Goal: Use online tool/utility: Utilize a website feature to perform a specific function

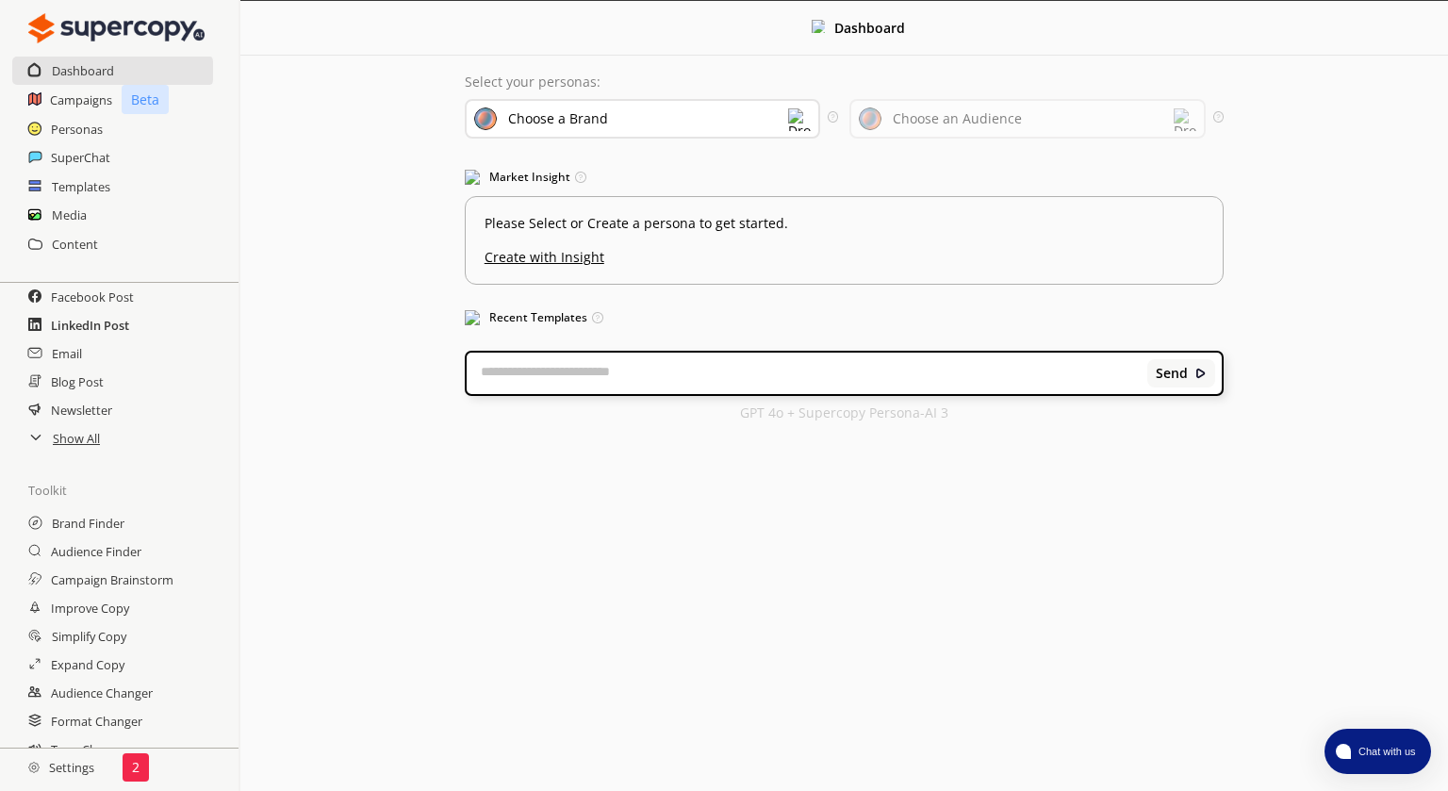
scroll to position [179, 0]
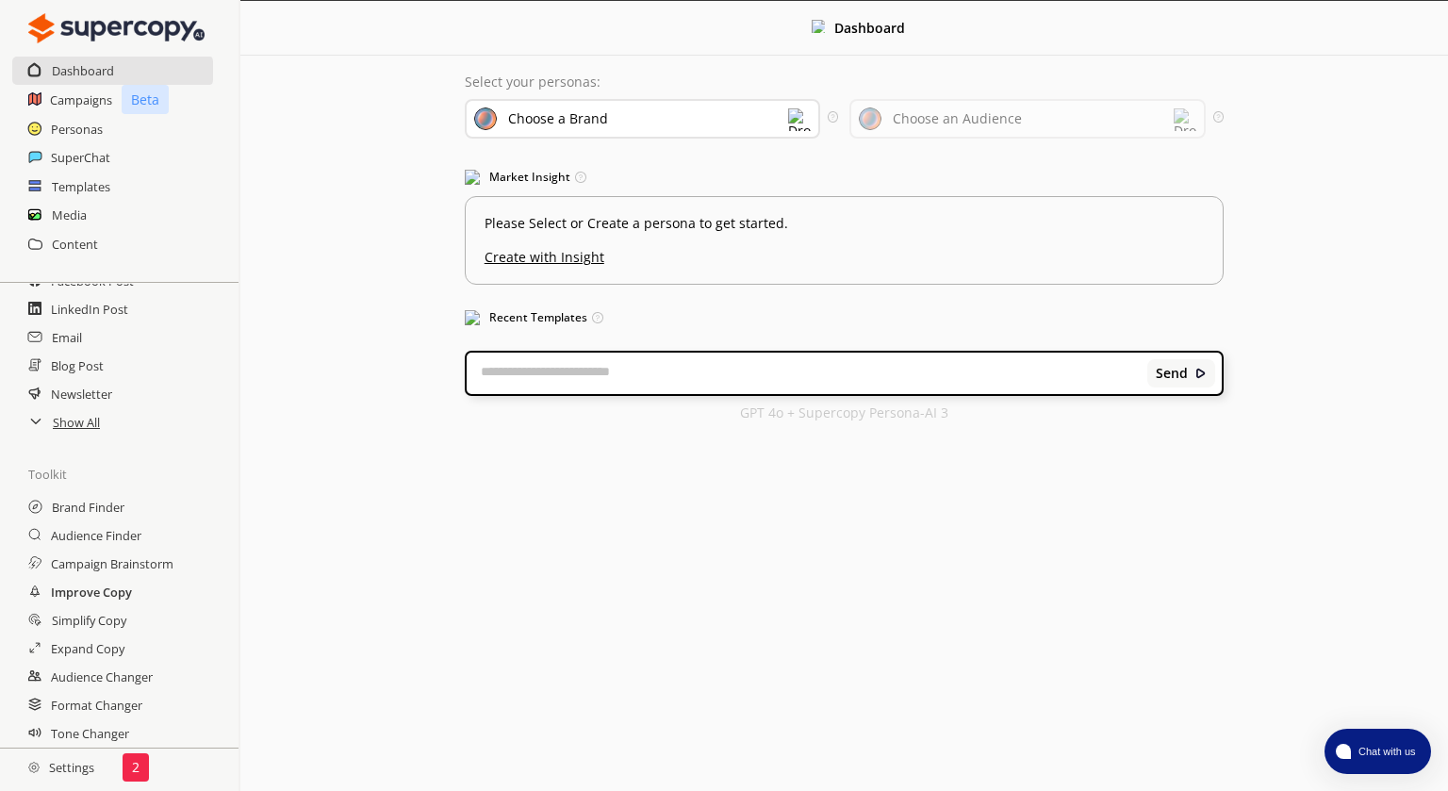
click at [77, 594] on h2 "Improve Copy" at bounding box center [91, 592] width 81 height 28
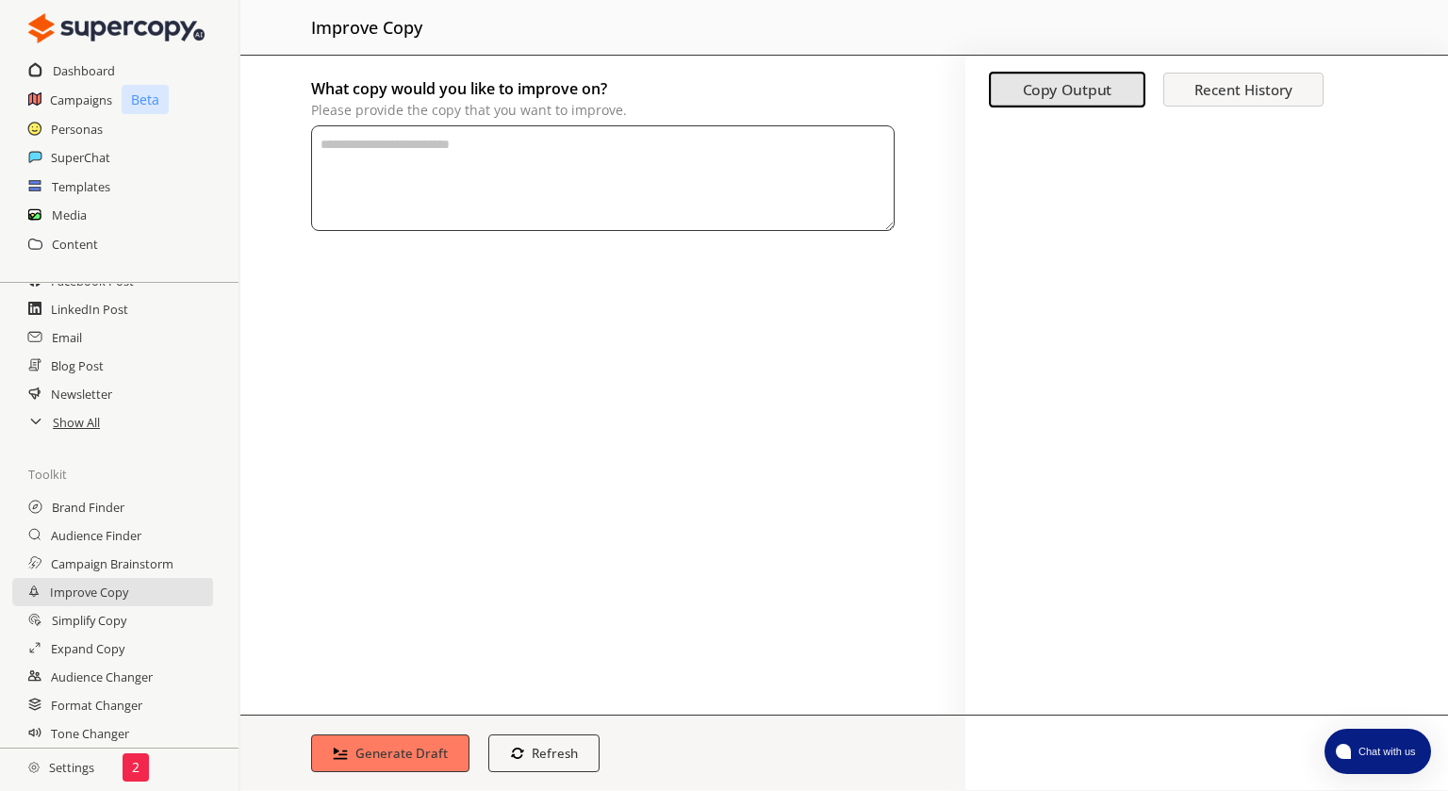
click at [434, 167] on textarea "What copy would you like to improve on? Please provide the copy that you want t…" at bounding box center [602, 178] width 583 height 106
paste textarea "******"
type textarea "******"
paste textarea "**********"
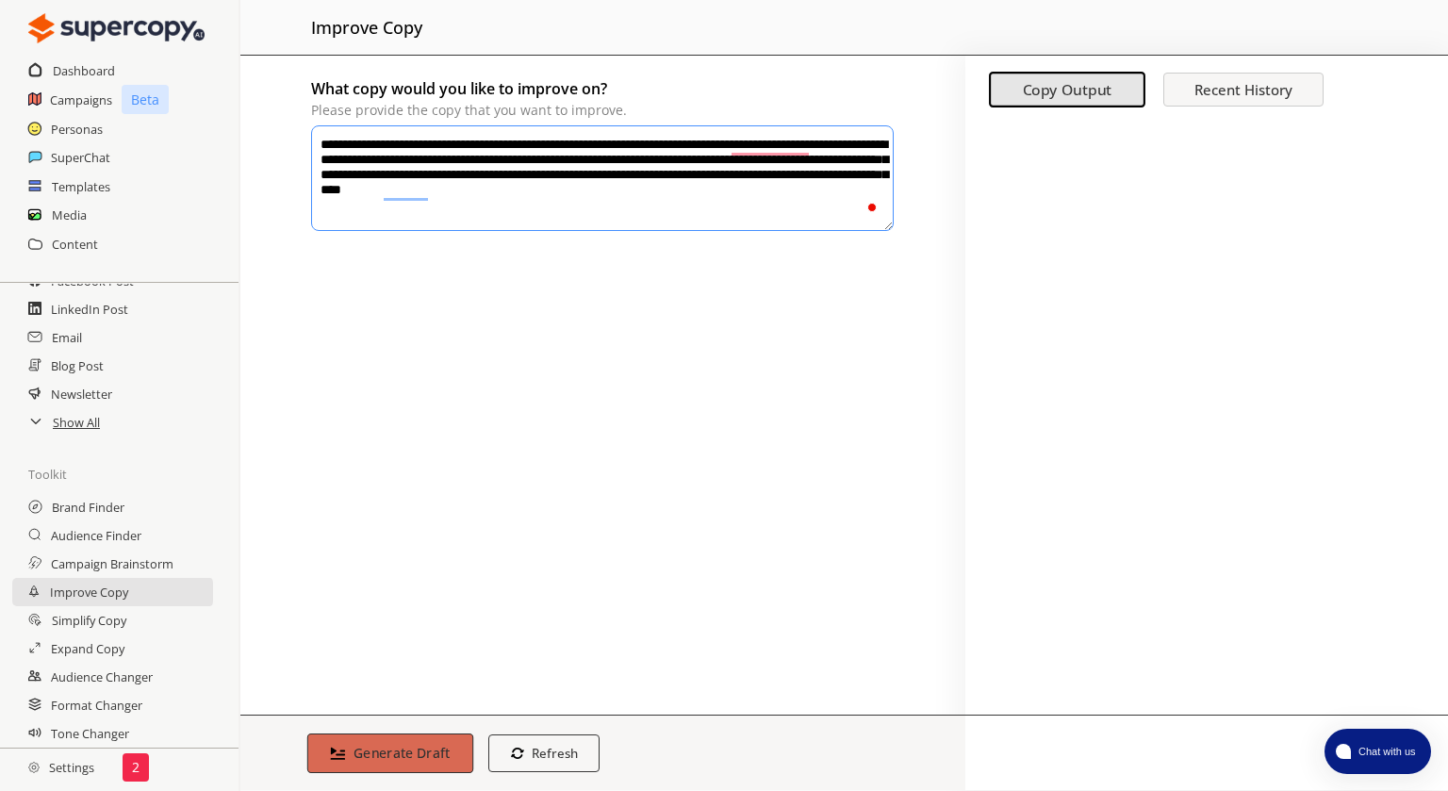
type textarea "**********"
click at [397, 751] on b "Generate Draft" at bounding box center [401, 753] width 97 height 18
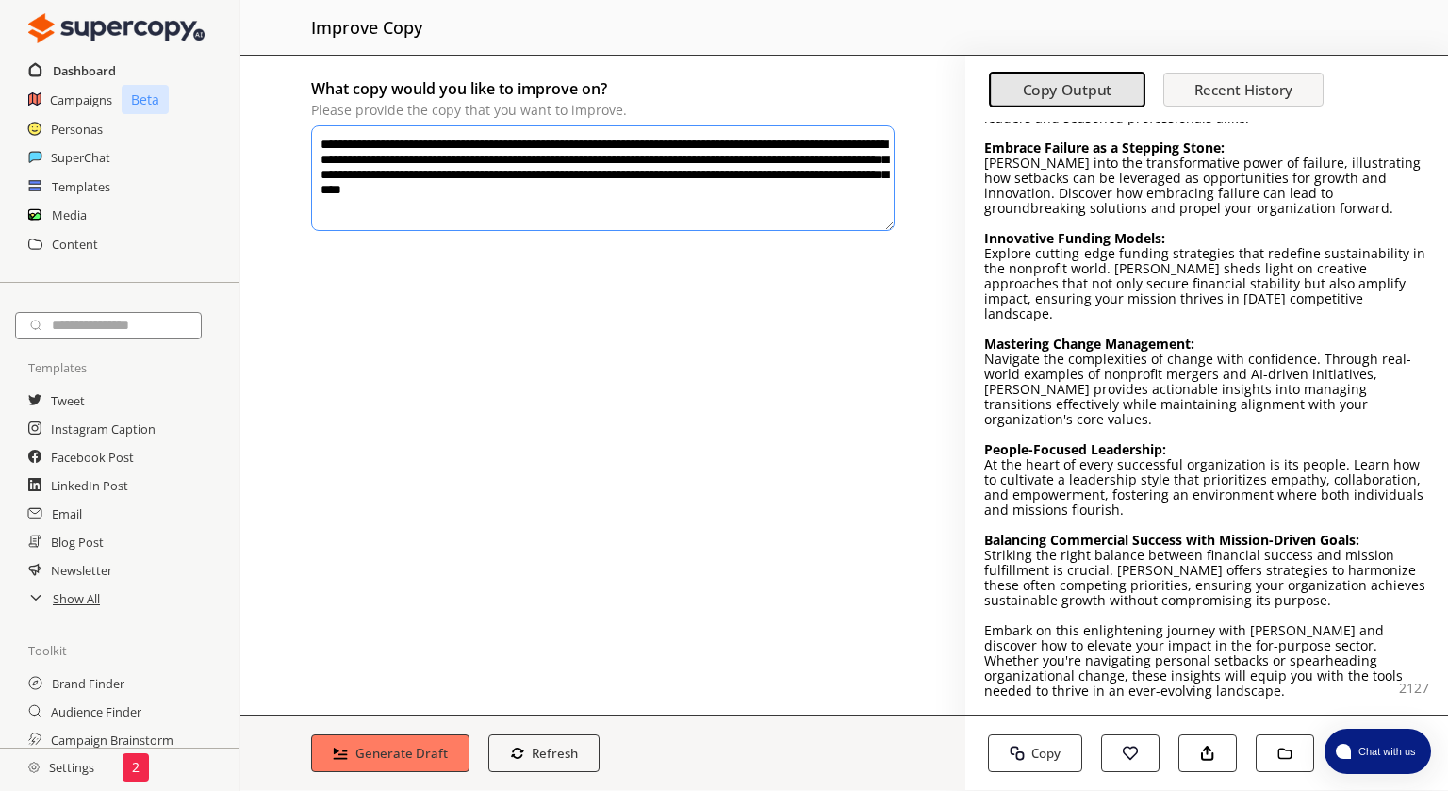
click at [80, 76] on h2 "Dashboard" at bounding box center [84, 71] width 63 height 28
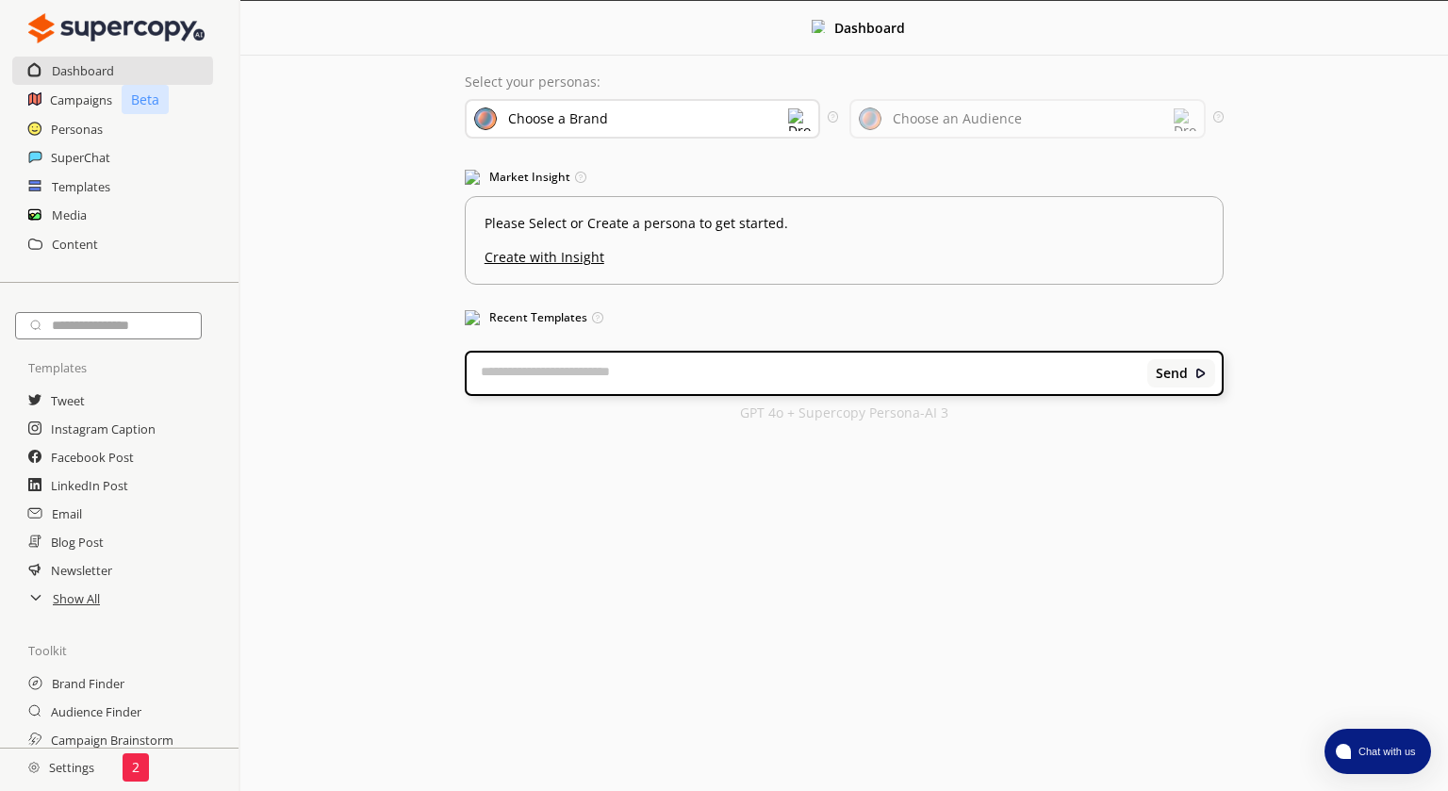
click at [751, 112] on div "Choose a Brand" at bounding box center [642, 119] width 355 height 40
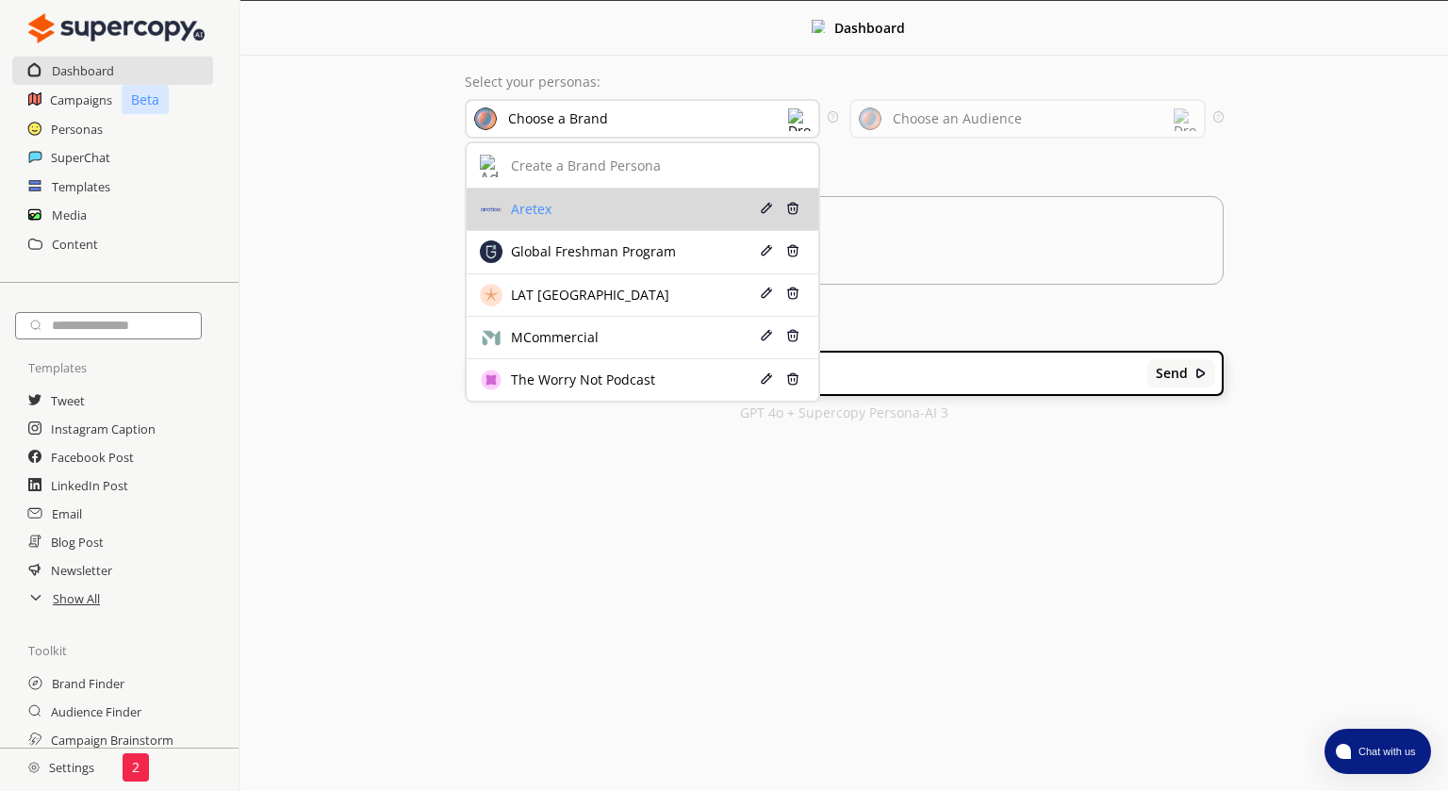
click at [641, 199] on div "Aretex" at bounding box center [615, 209] width 271 height 23
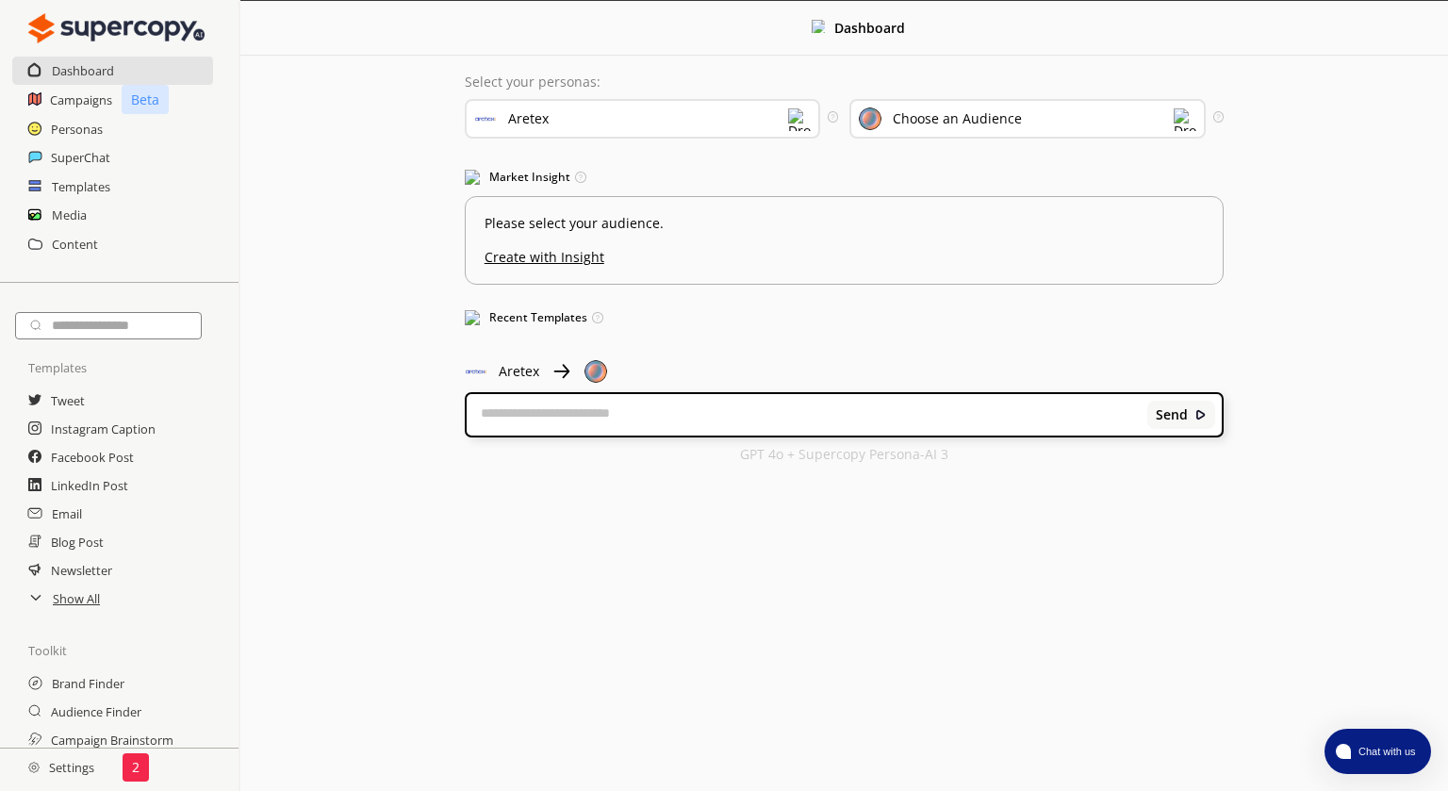
click at [583, 103] on div "Aretex" at bounding box center [642, 119] width 355 height 40
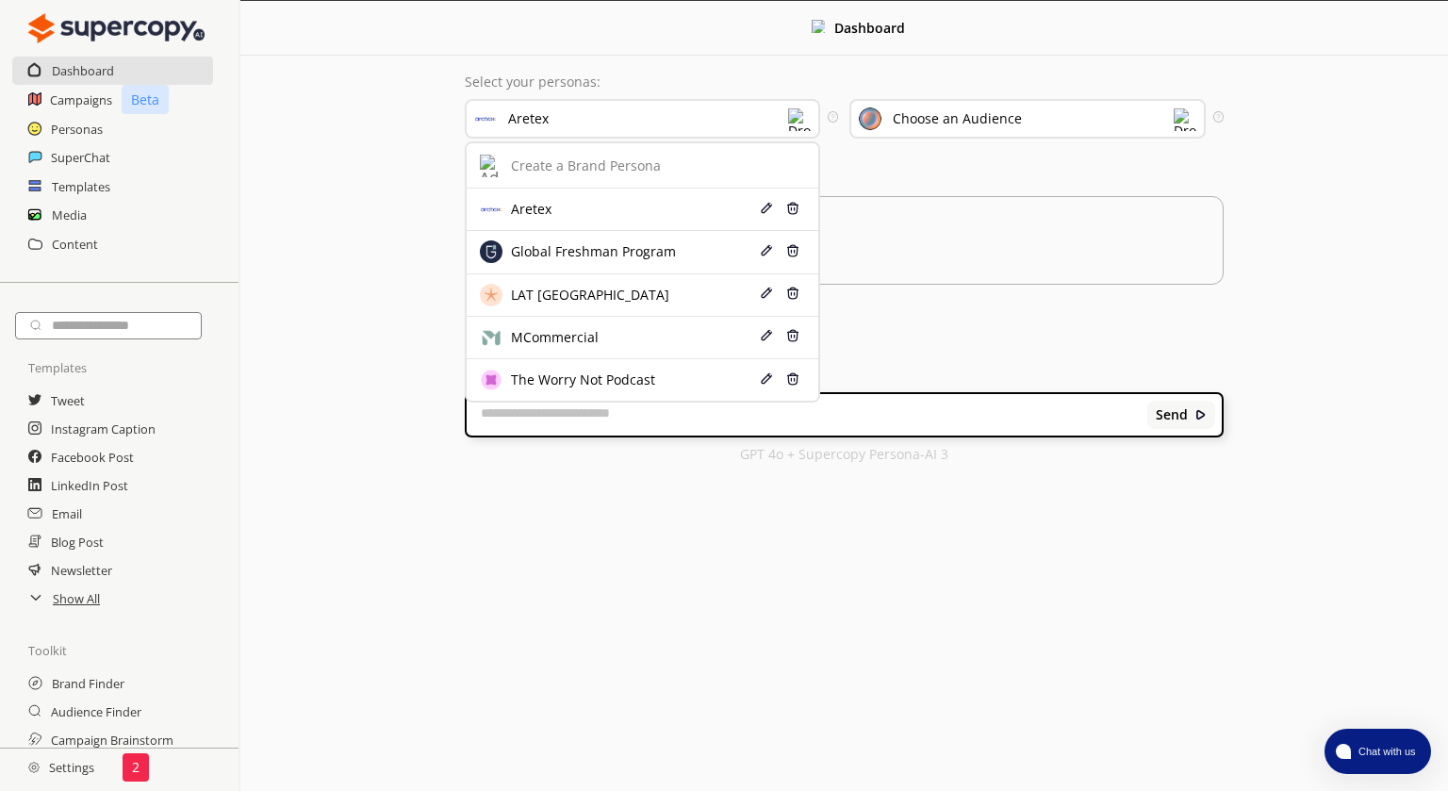
click at [583, 103] on div "Aretex" at bounding box center [642, 119] width 355 height 40
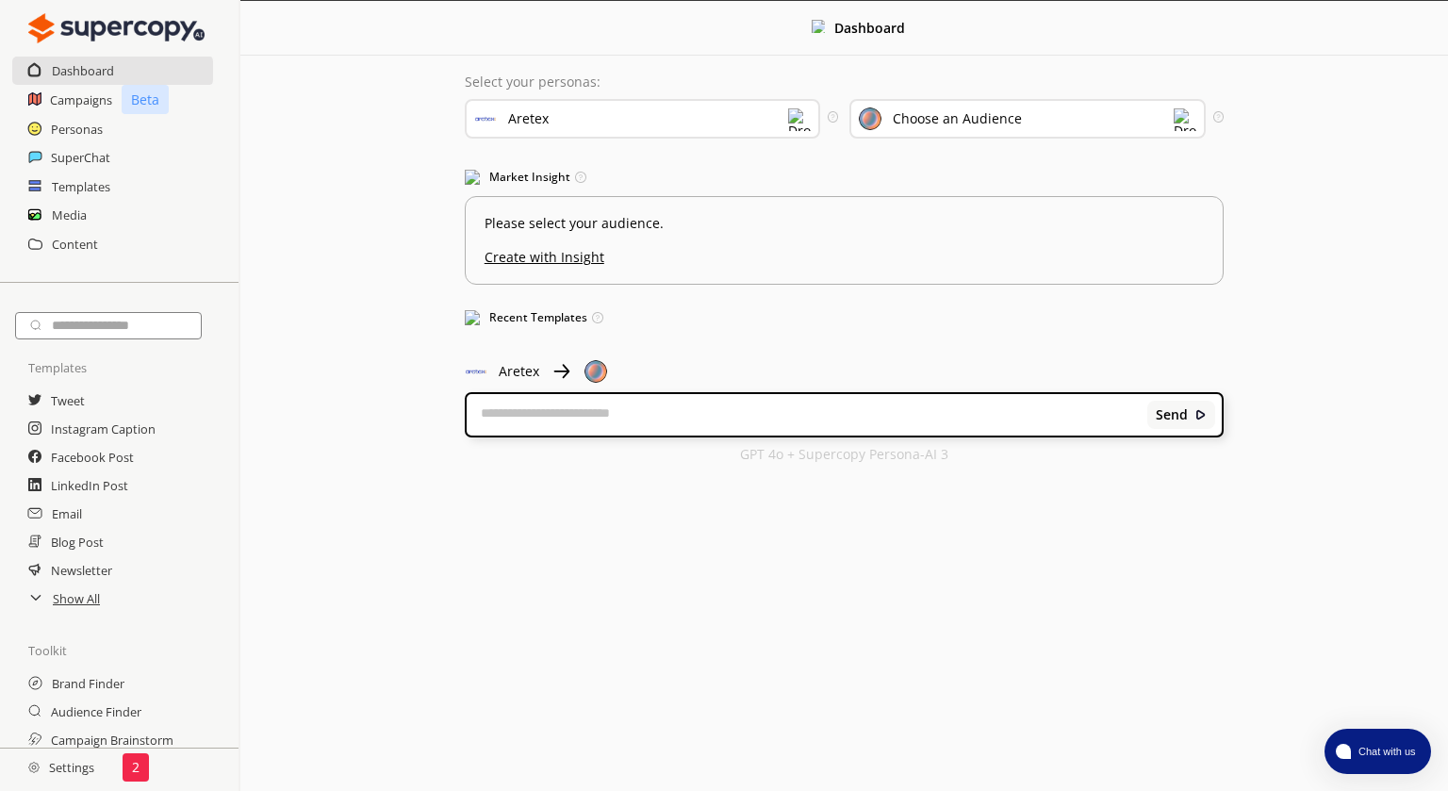
click at [934, 124] on div "Choose an Audience" at bounding box center [957, 118] width 129 height 15
click at [937, 69] on div "Select your personas: Aretex Select the brand persona you want to use—defining …" at bounding box center [844, 268] width 796 height 425
click at [98, 431] on h2 "Instagram Caption" at bounding box center [104, 429] width 107 height 28
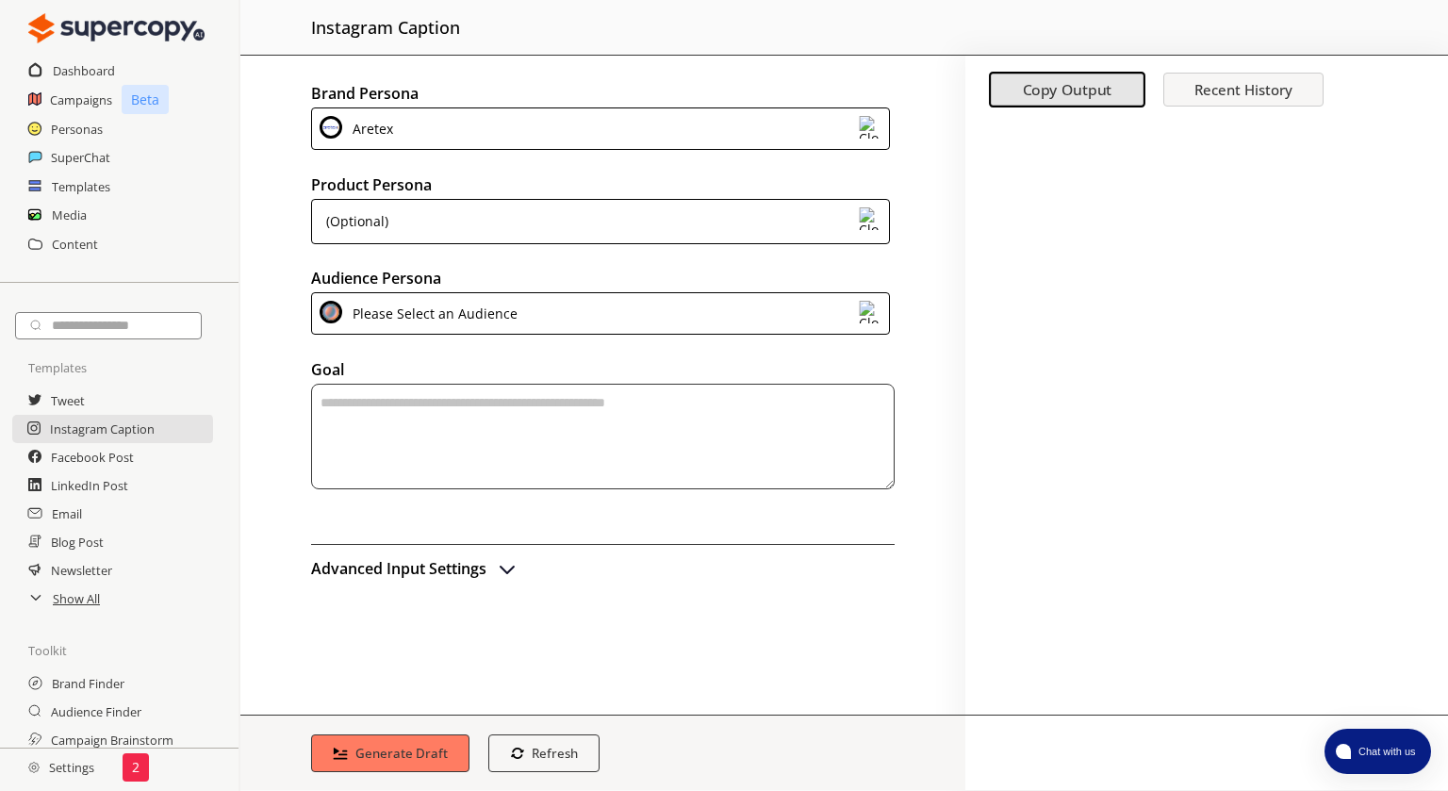
click at [509, 226] on div "(Optional)" at bounding box center [600, 221] width 579 height 45
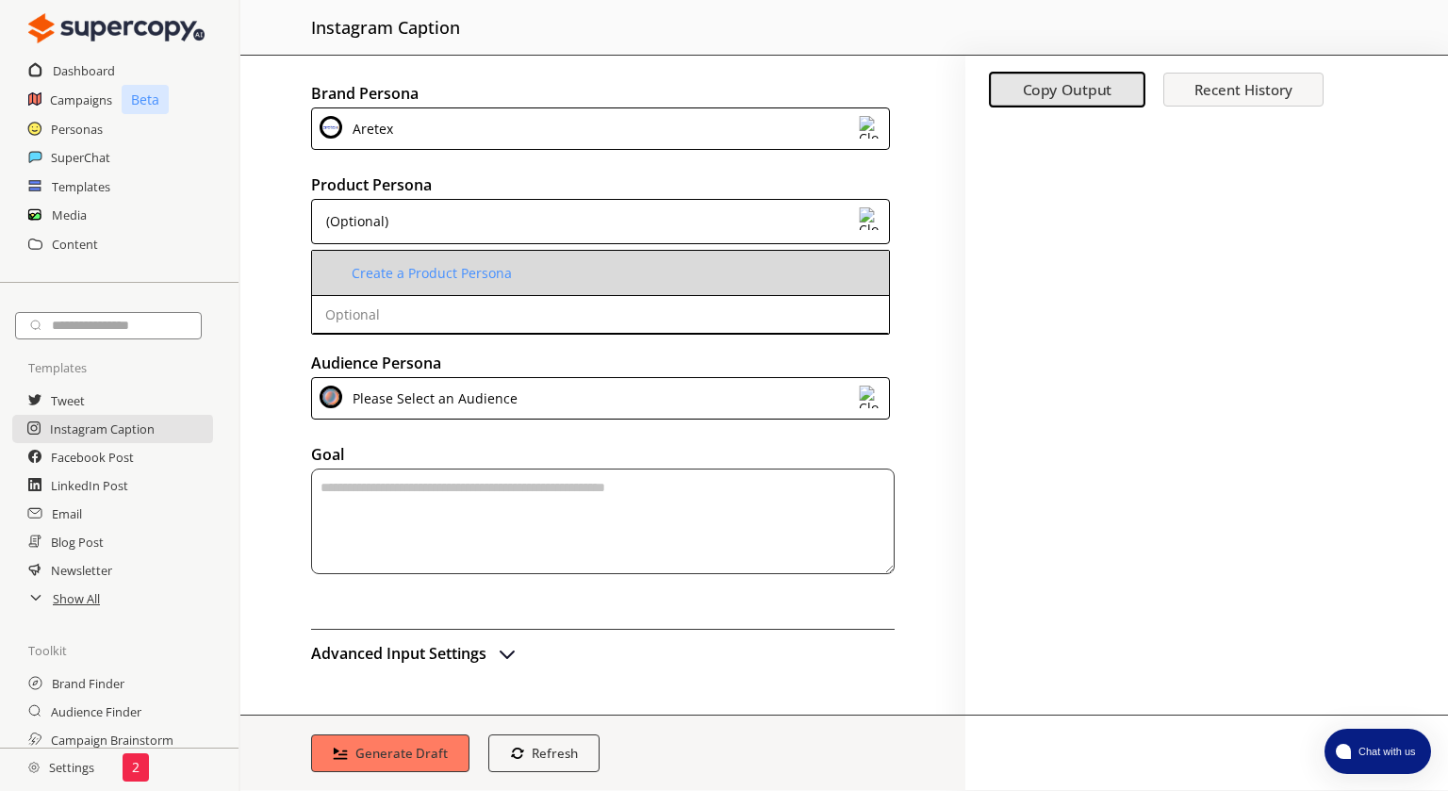
click at [385, 274] on div "Create a Product Persona" at bounding box center [432, 273] width 160 height 15
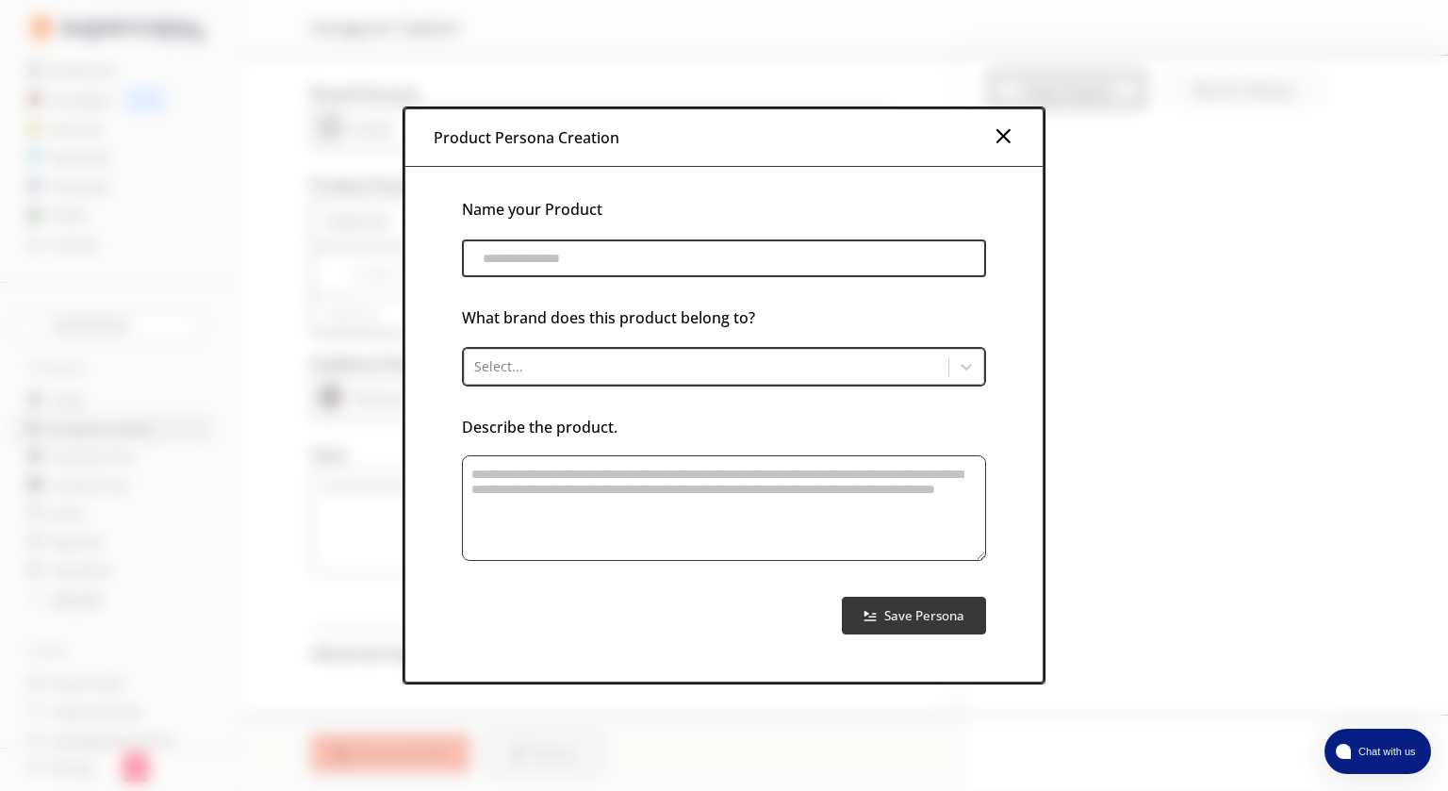
click at [563, 260] on input "product-persona-input-input" at bounding box center [724, 258] width 524 height 38
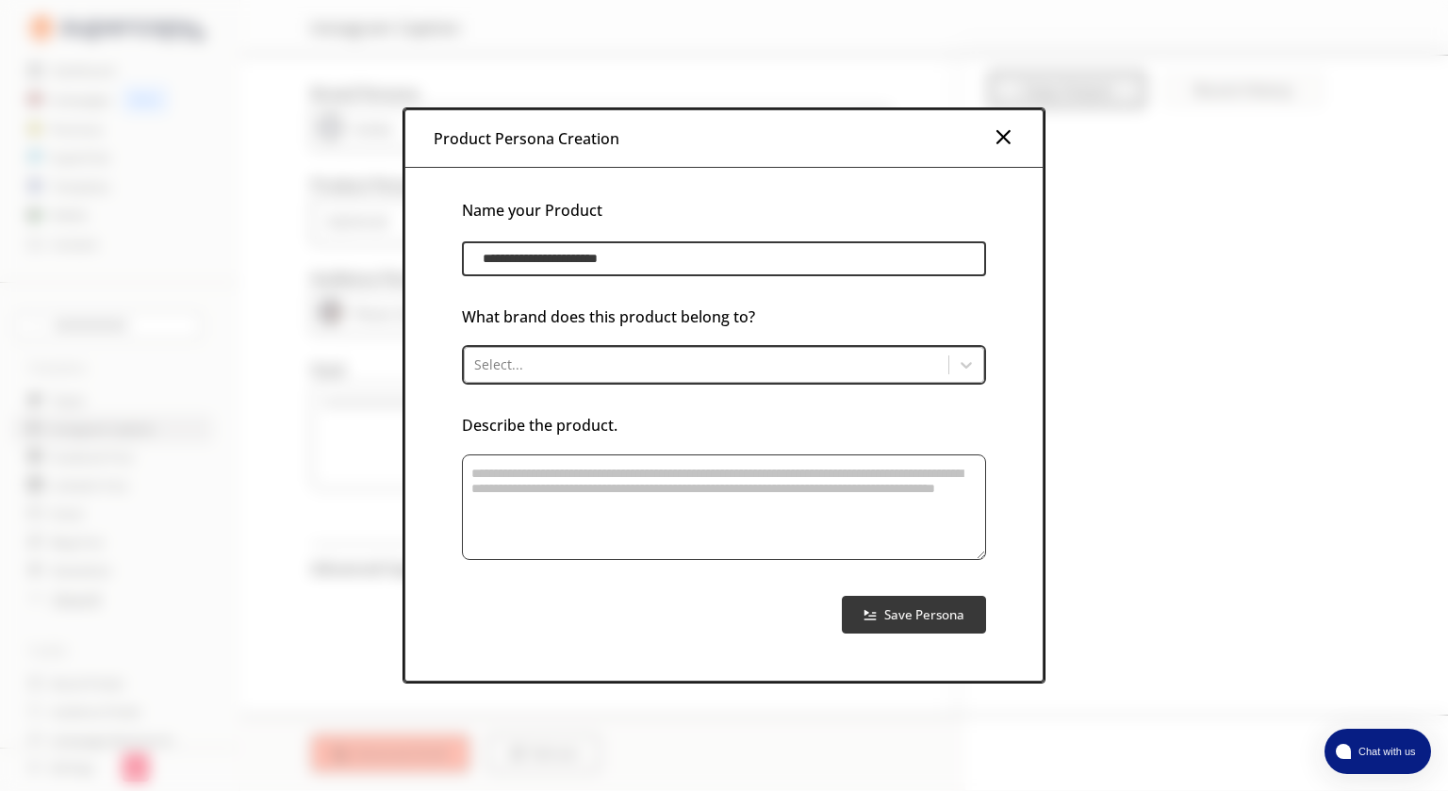
type input "**********"
click at [608, 370] on div at bounding box center [706, 364] width 465 height 19
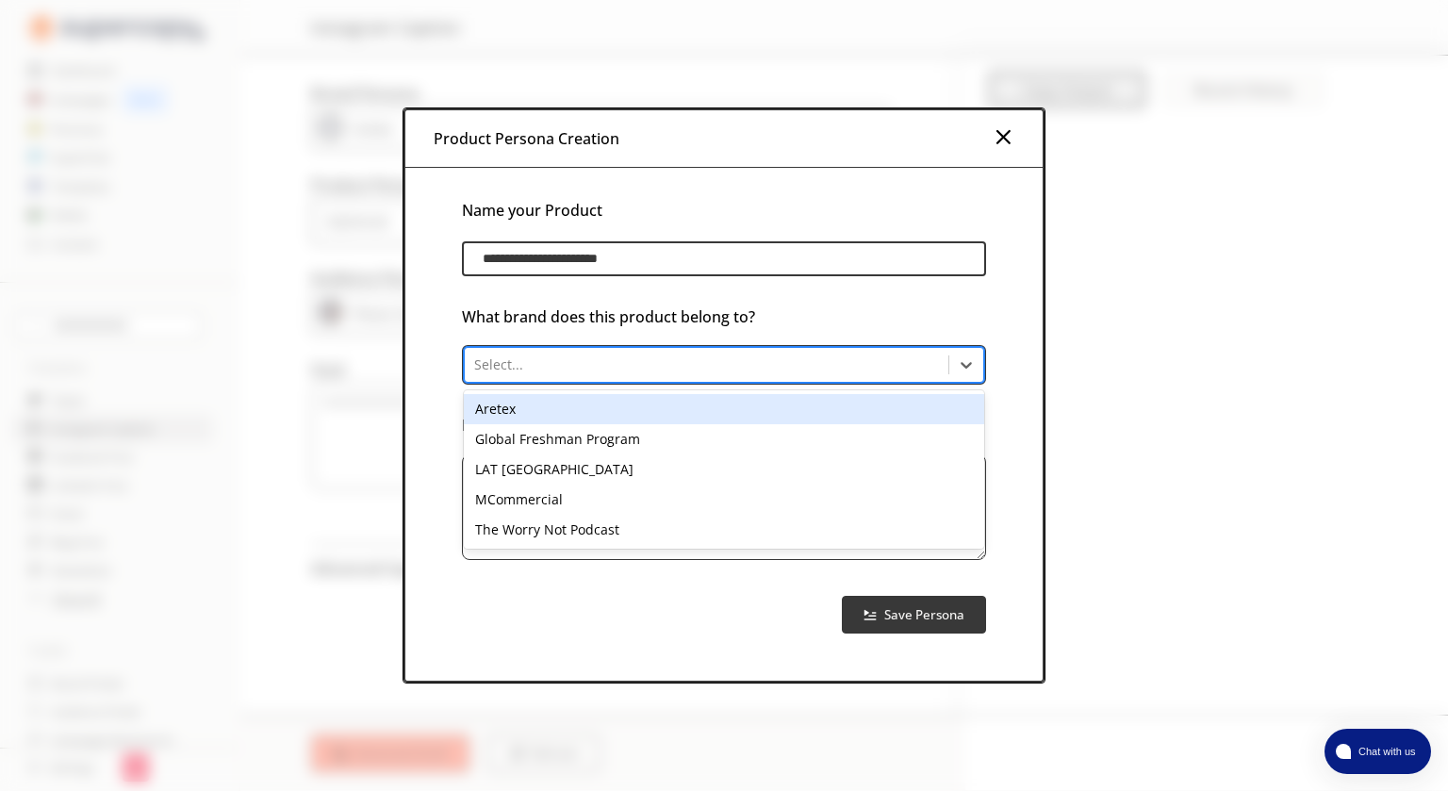
click at [538, 408] on div "Aretex" at bounding box center [724, 409] width 520 height 30
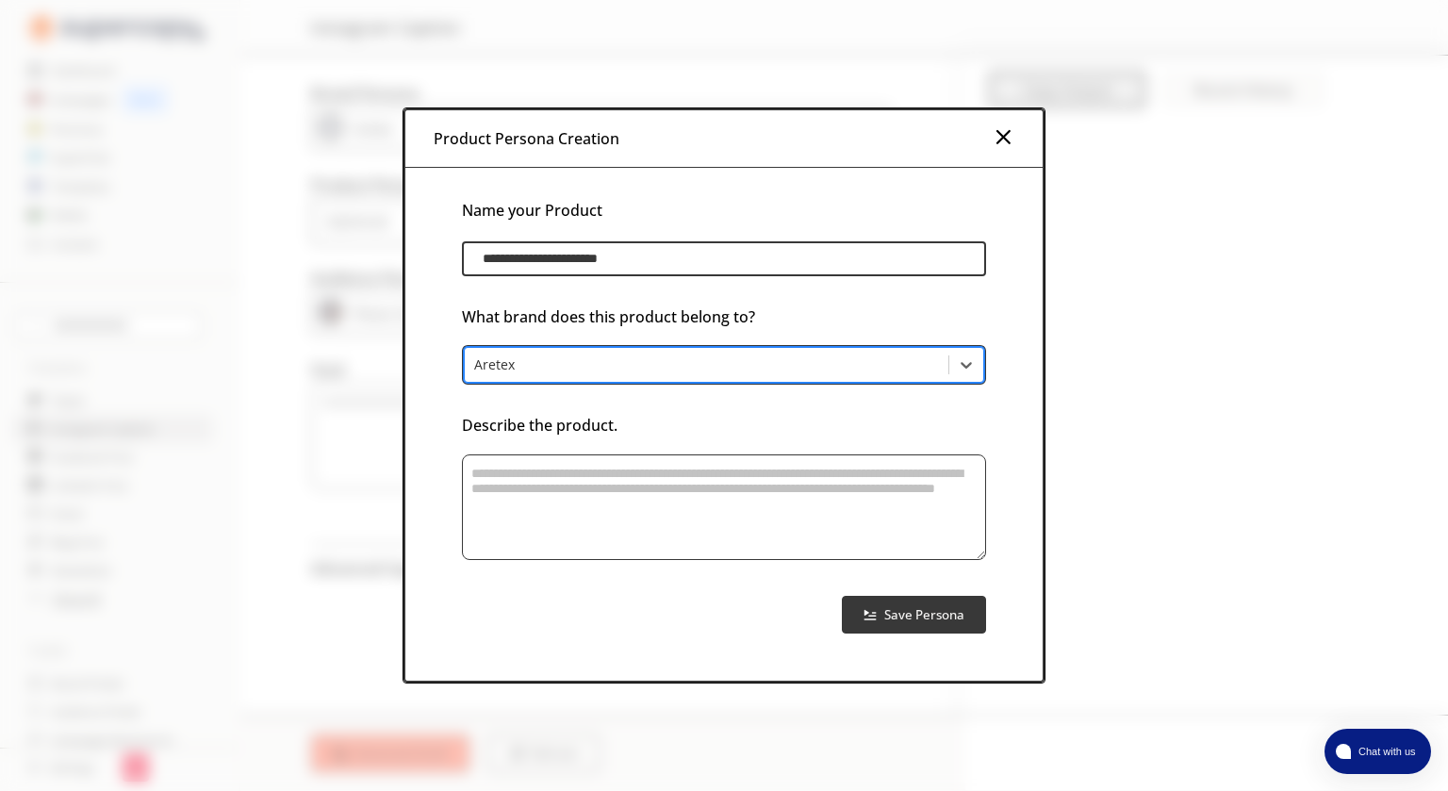
click at [567, 484] on textarea "product-persona-input-textarea" at bounding box center [724, 507] width 524 height 106
paste textarea "**********"
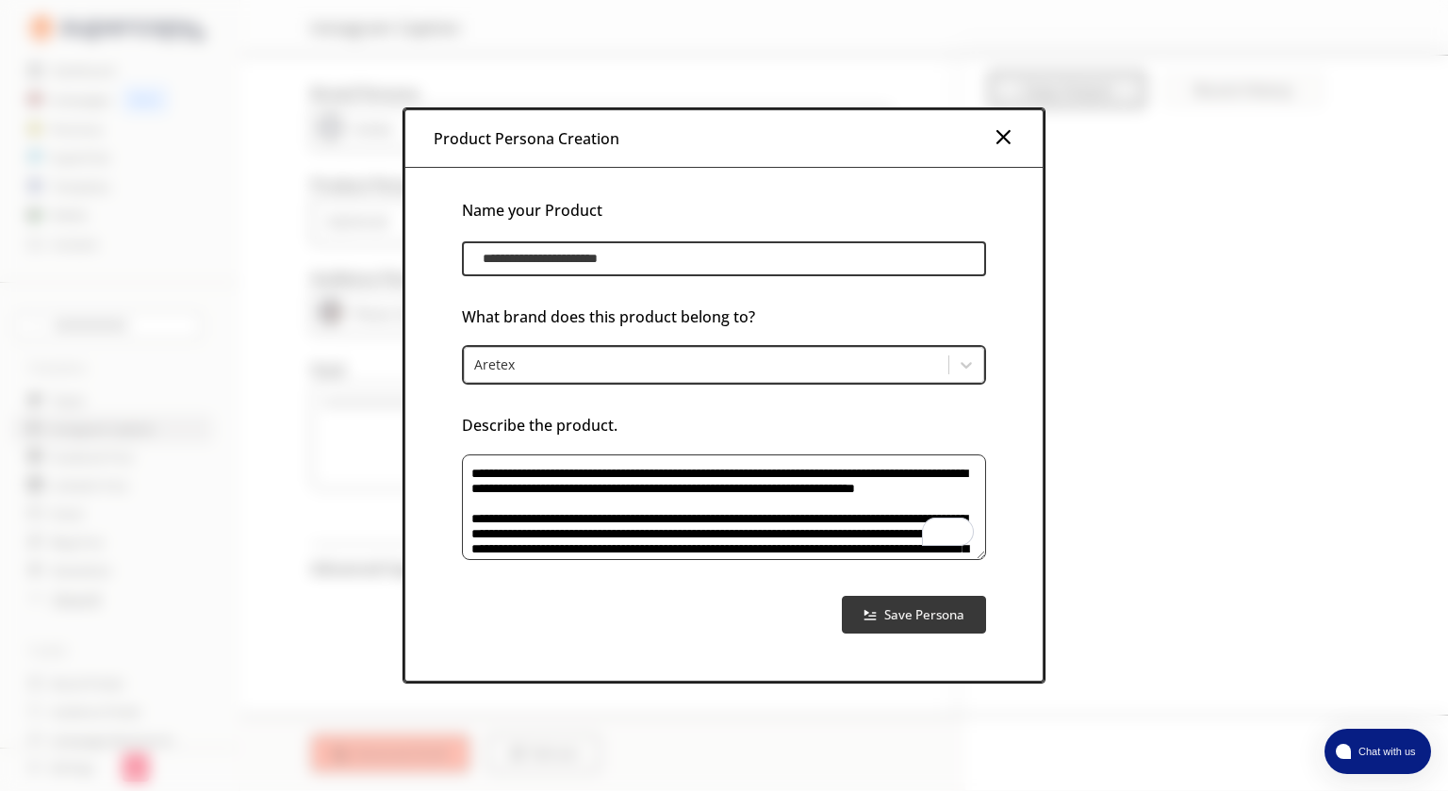
scroll to position [43, 0]
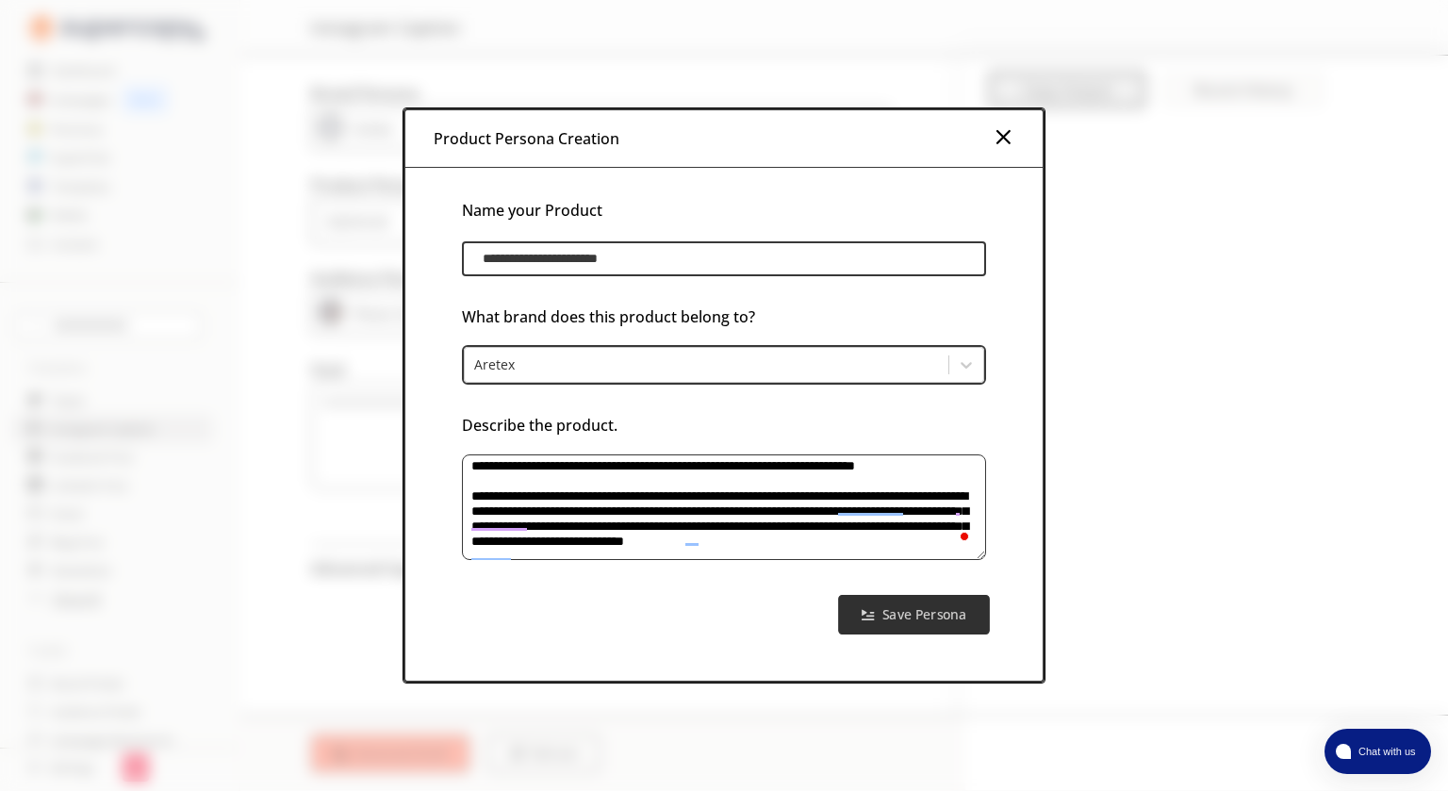
type textarea "**********"
click at [919, 616] on b "Save Persona" at bounding box center [924, 614] width 84 height 18
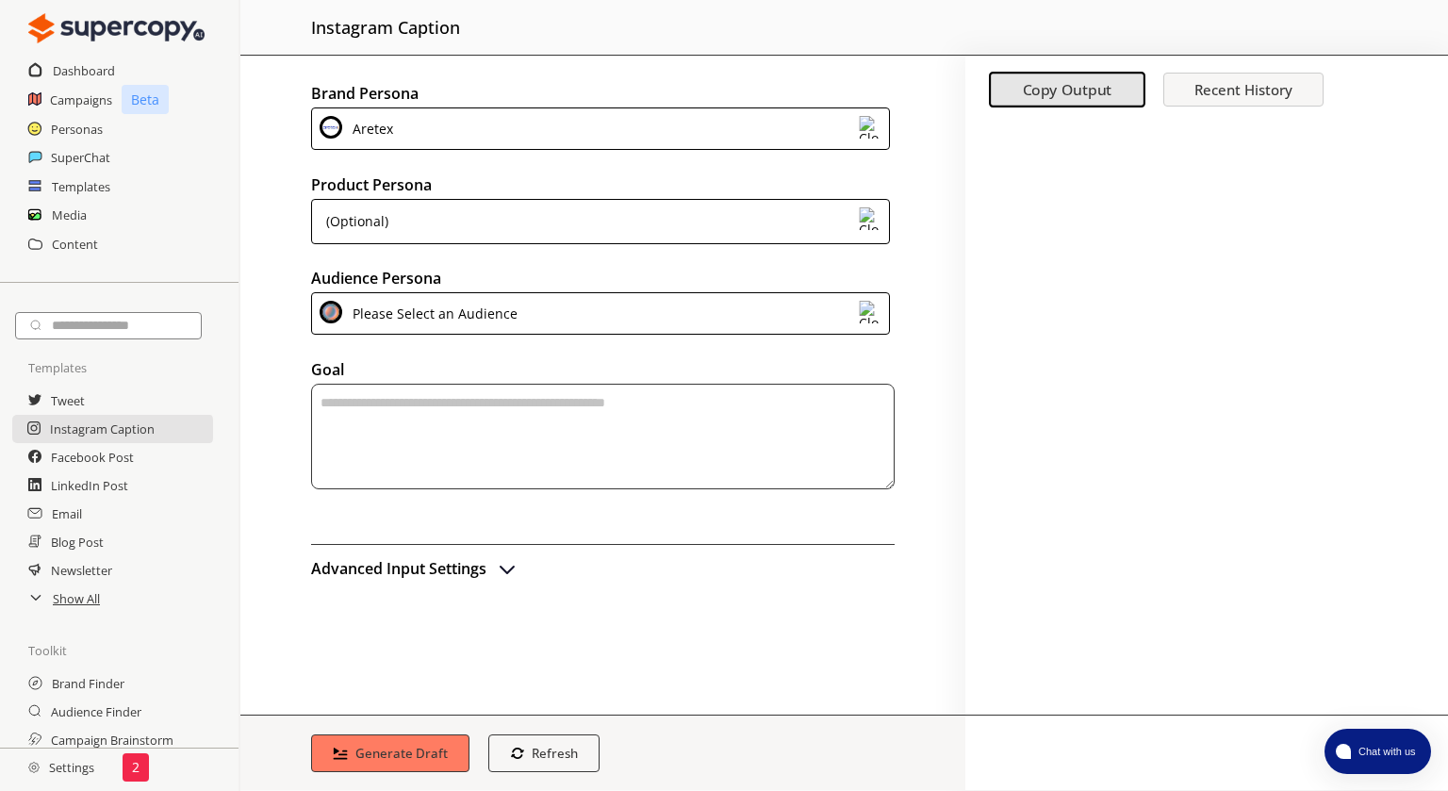
click at [606, 202] on div "(Optional)" at bounding box center [600, 221] width 579 height 45
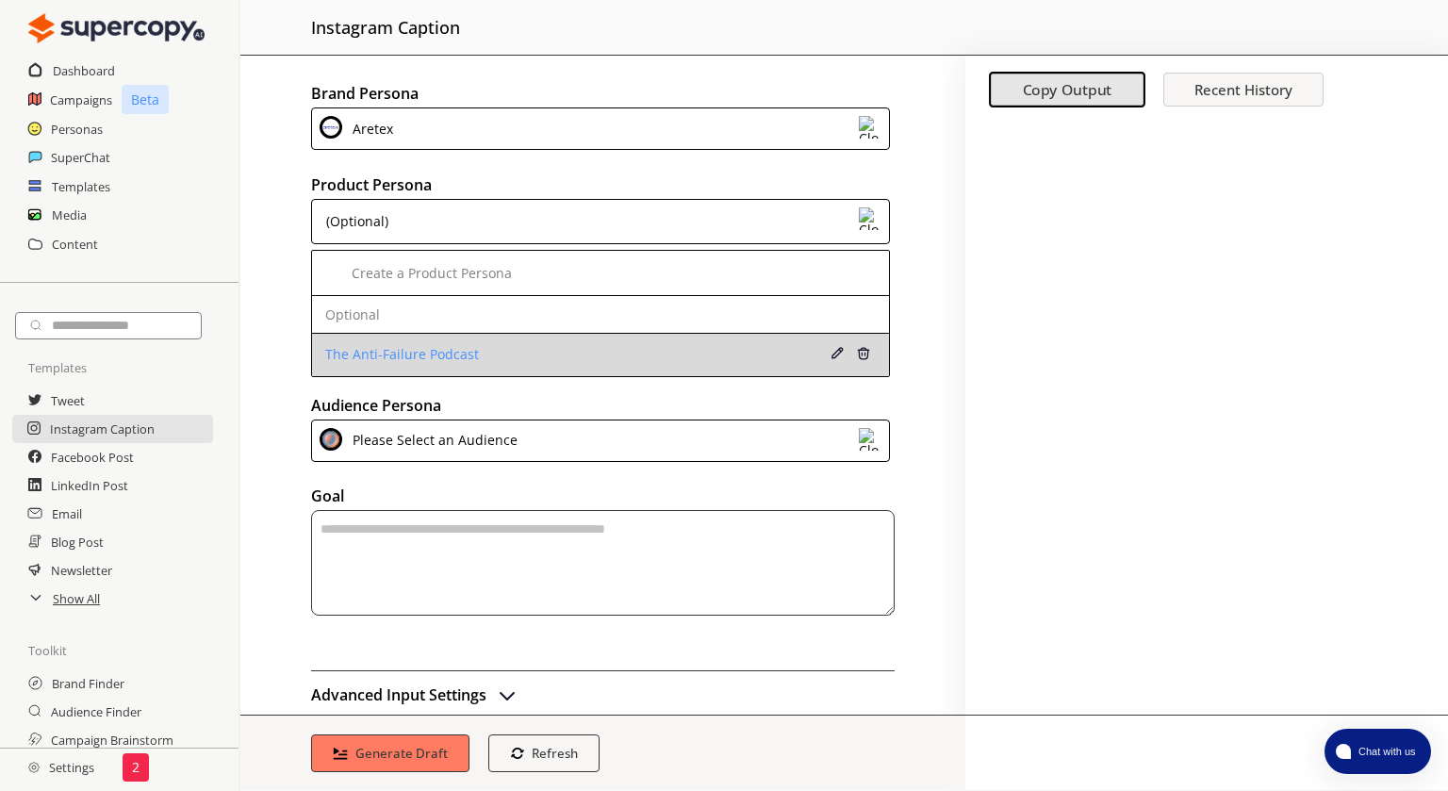
click at [480, 350] on div "The Anti-Failure Podcast" at bounding box center [550, 354] width 451 height 15
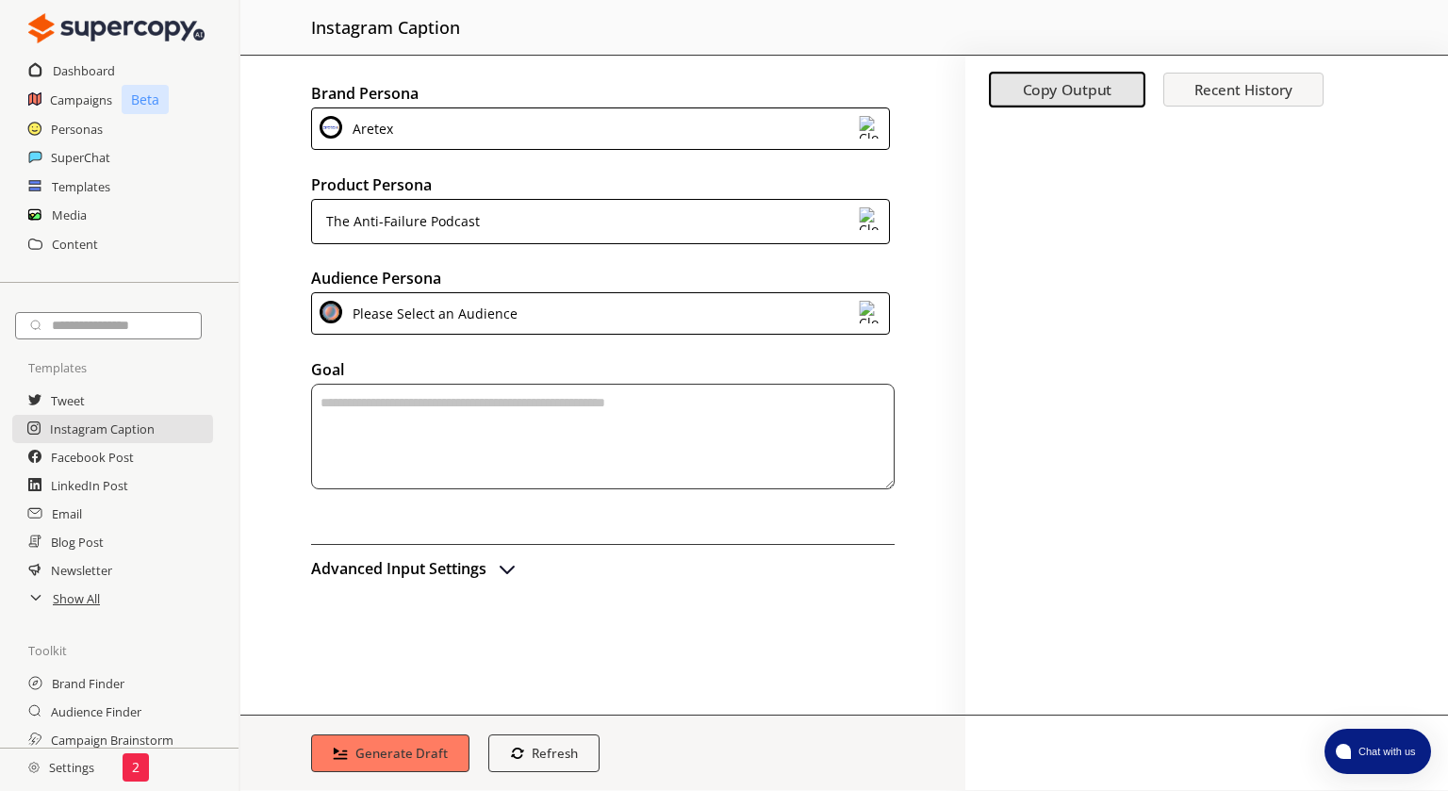
click at [556, 317] on div "Please Select an Audience" at bounding box center [600, 313] width 579 height 42
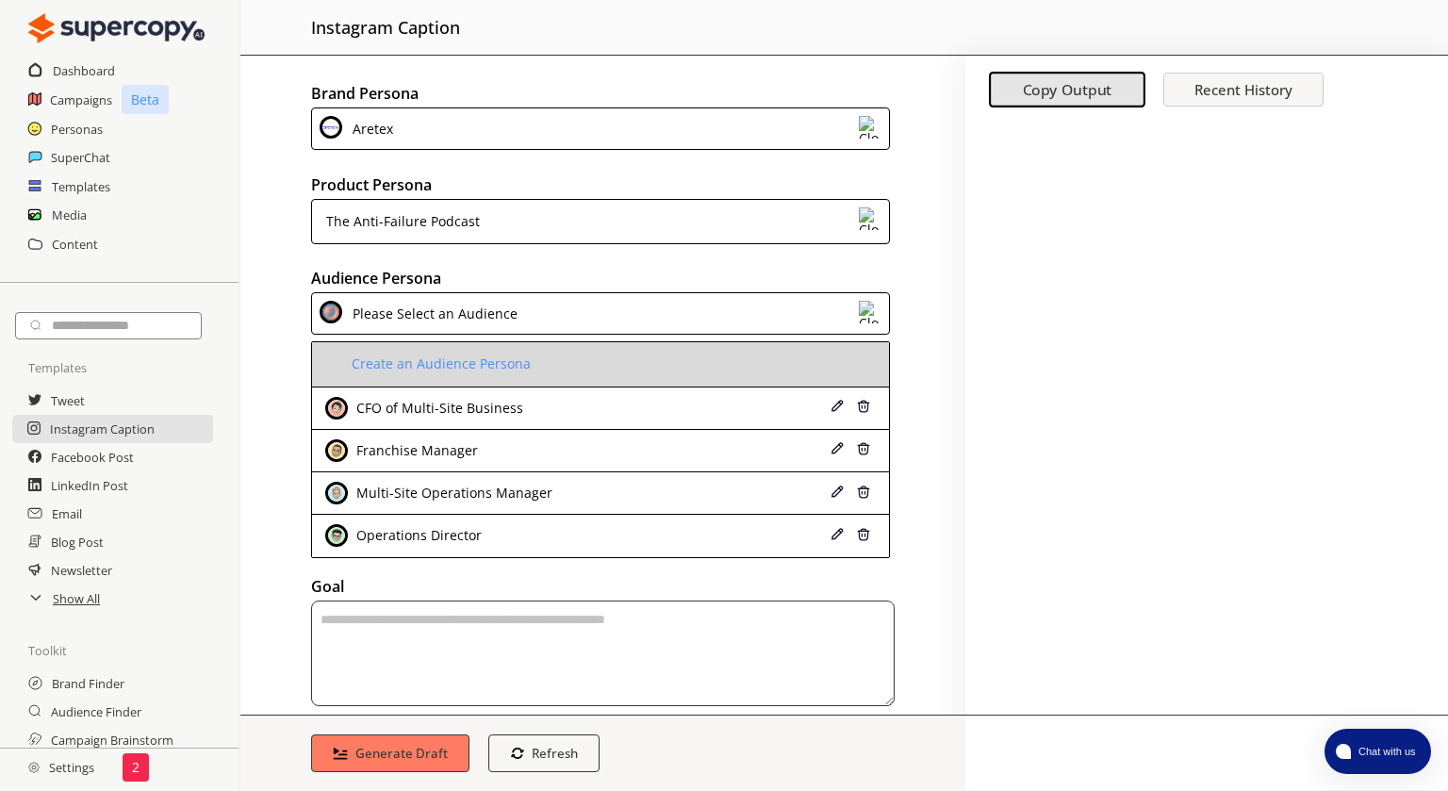
click at [473, 358] on div "Create an Audience Persona" at bounding box center [441, 363] width 179 height 15
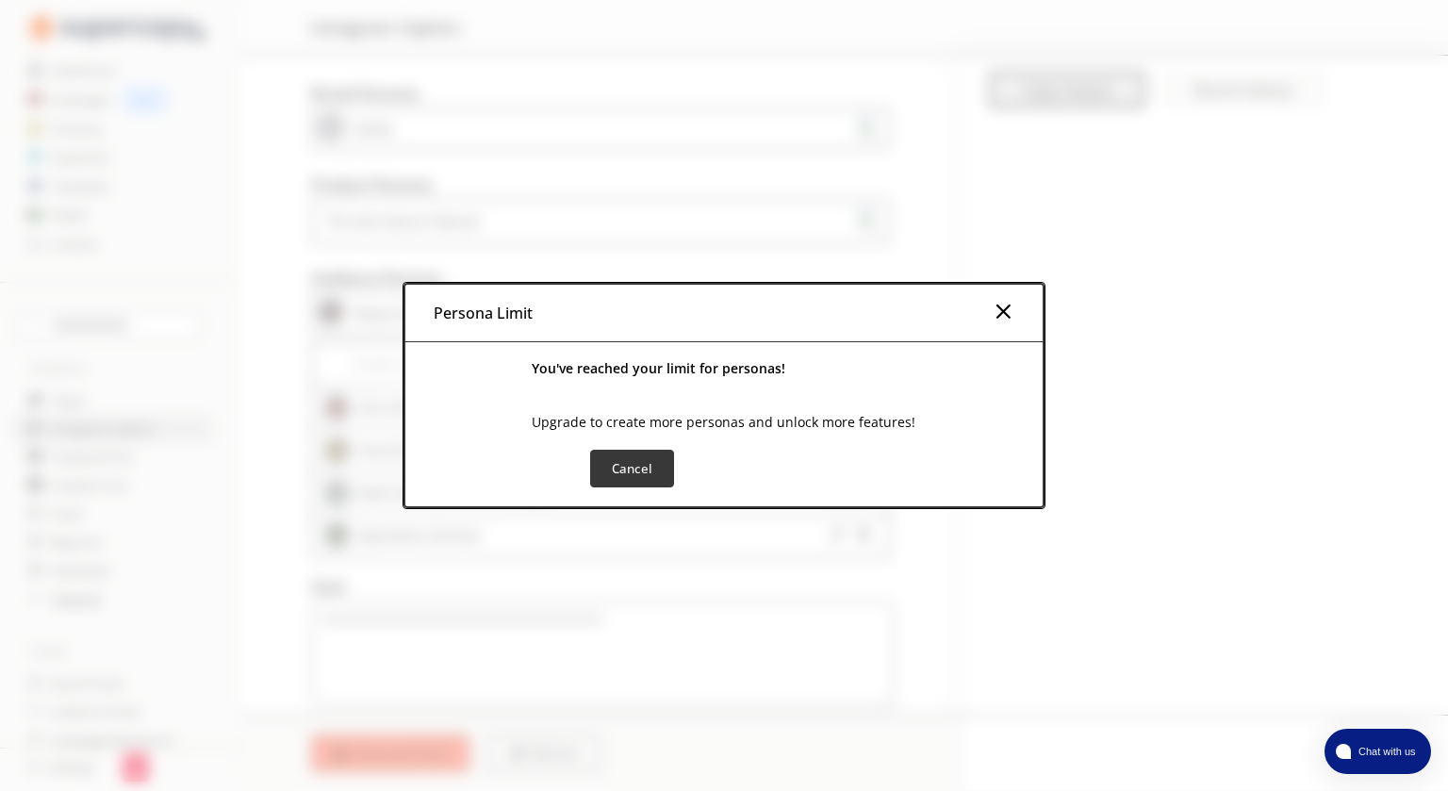
click at [1007, 317] on img at bounding box center [1003, 311] width 23 height 23
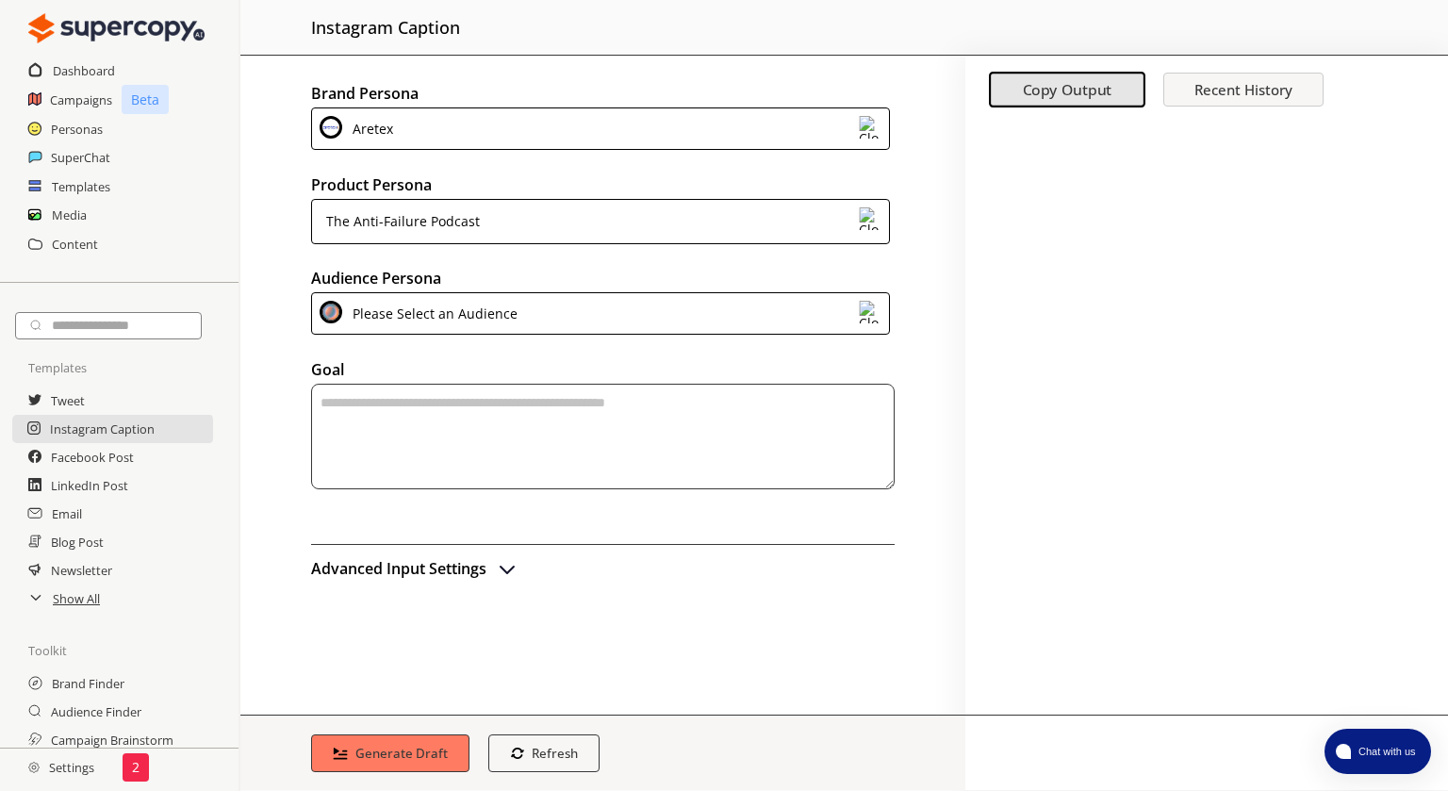
click at [594, 320] on div "Please Select an Audience" at bounding box center [600, 313] width 579 height 42
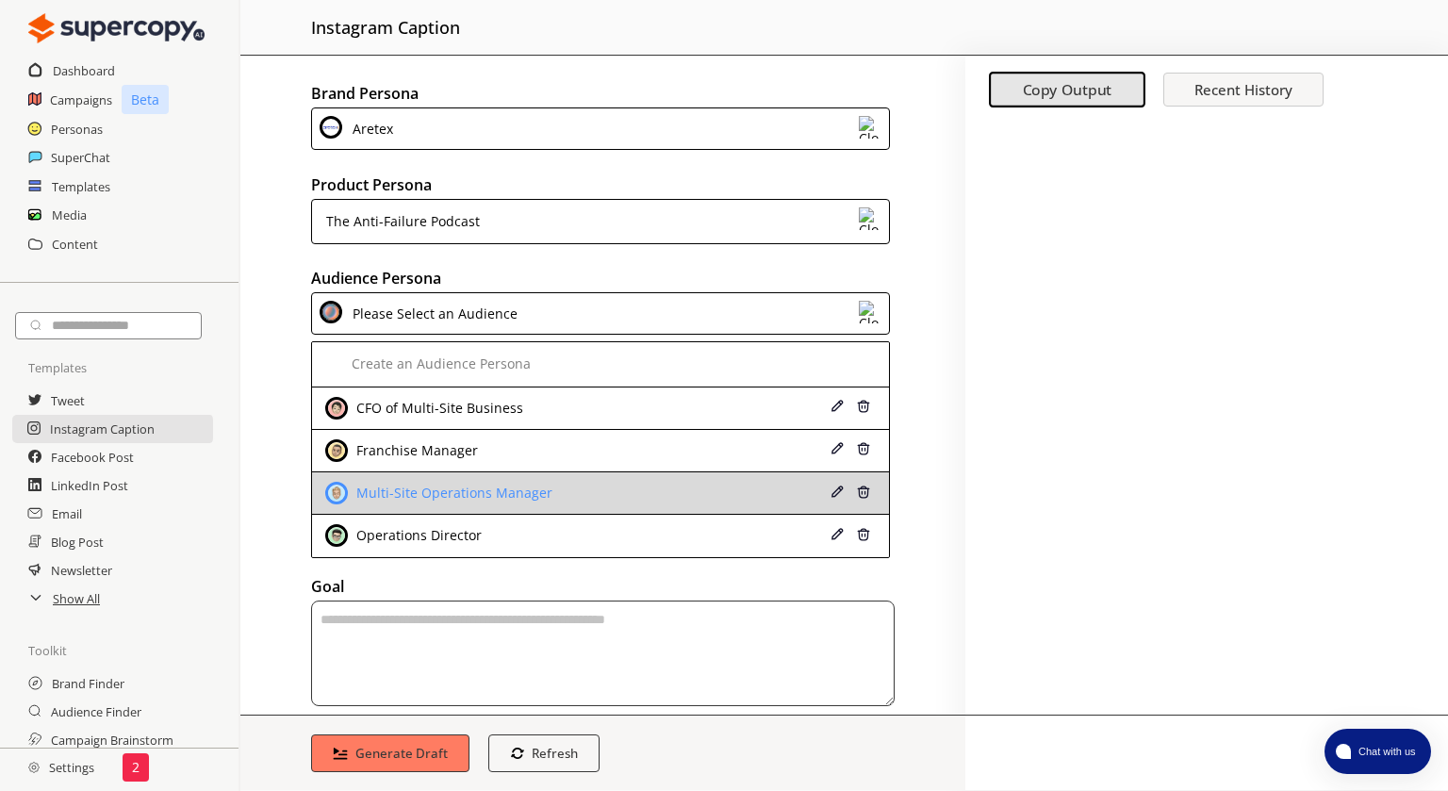
click at [490, 489] on div "Multi-Site Operations Manager" at bounding box center [452, 492] width 201 height 15
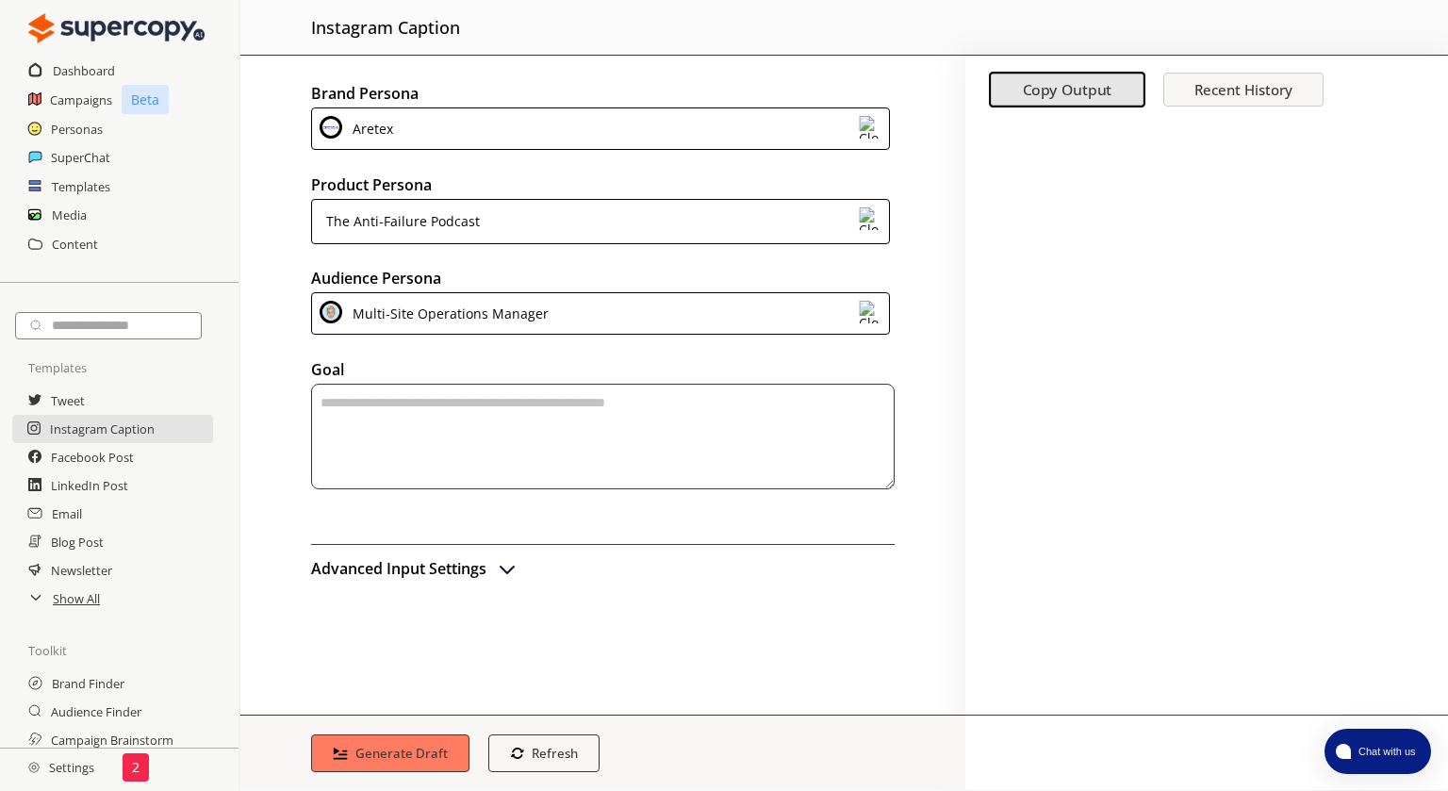
click at [494, 318] on div "Multi-Site Operations Manager" at bounding box center [447, 313] width 203 height 25
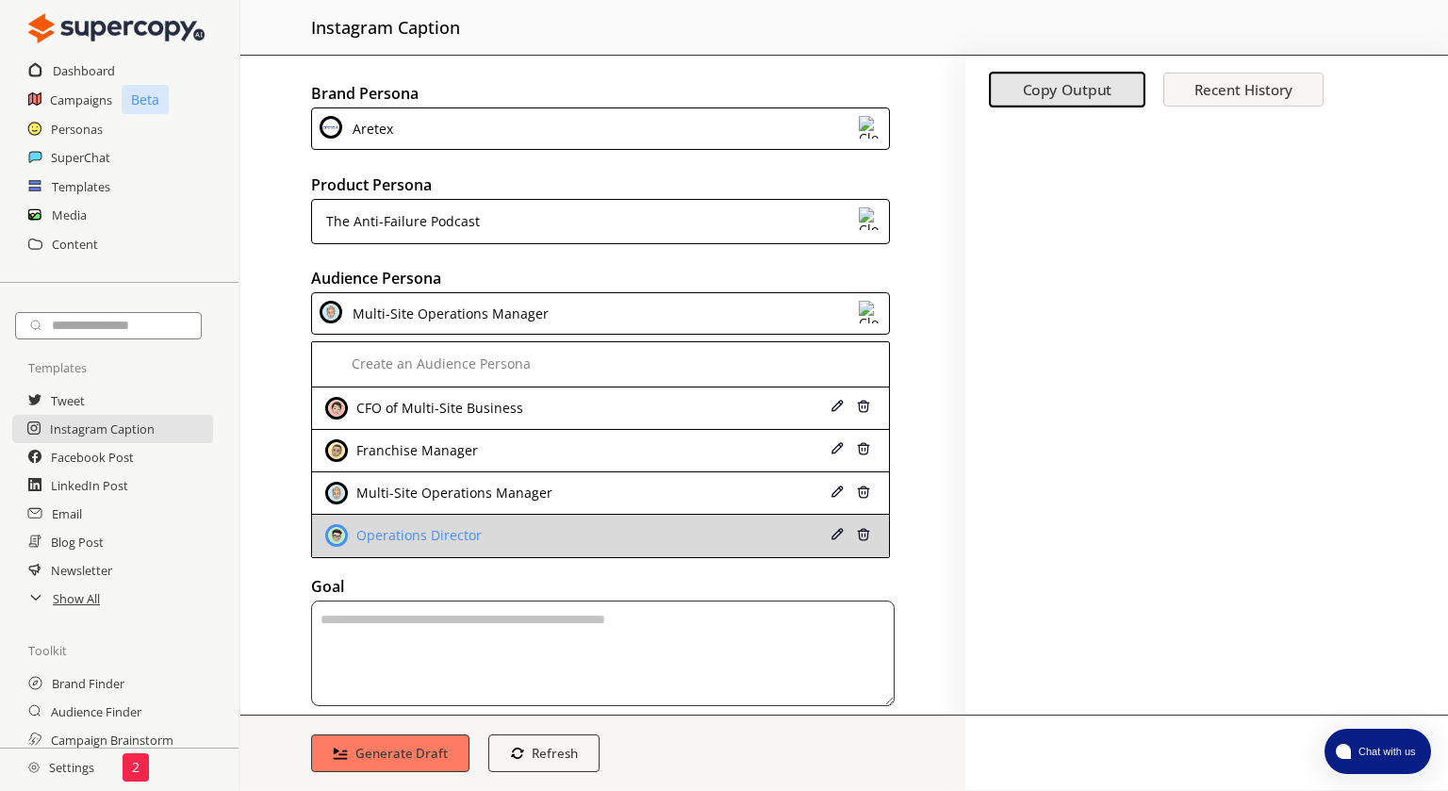
click at [454, 534] on div "Operations Director" at bounding box center [417, 535] width 130 height 15
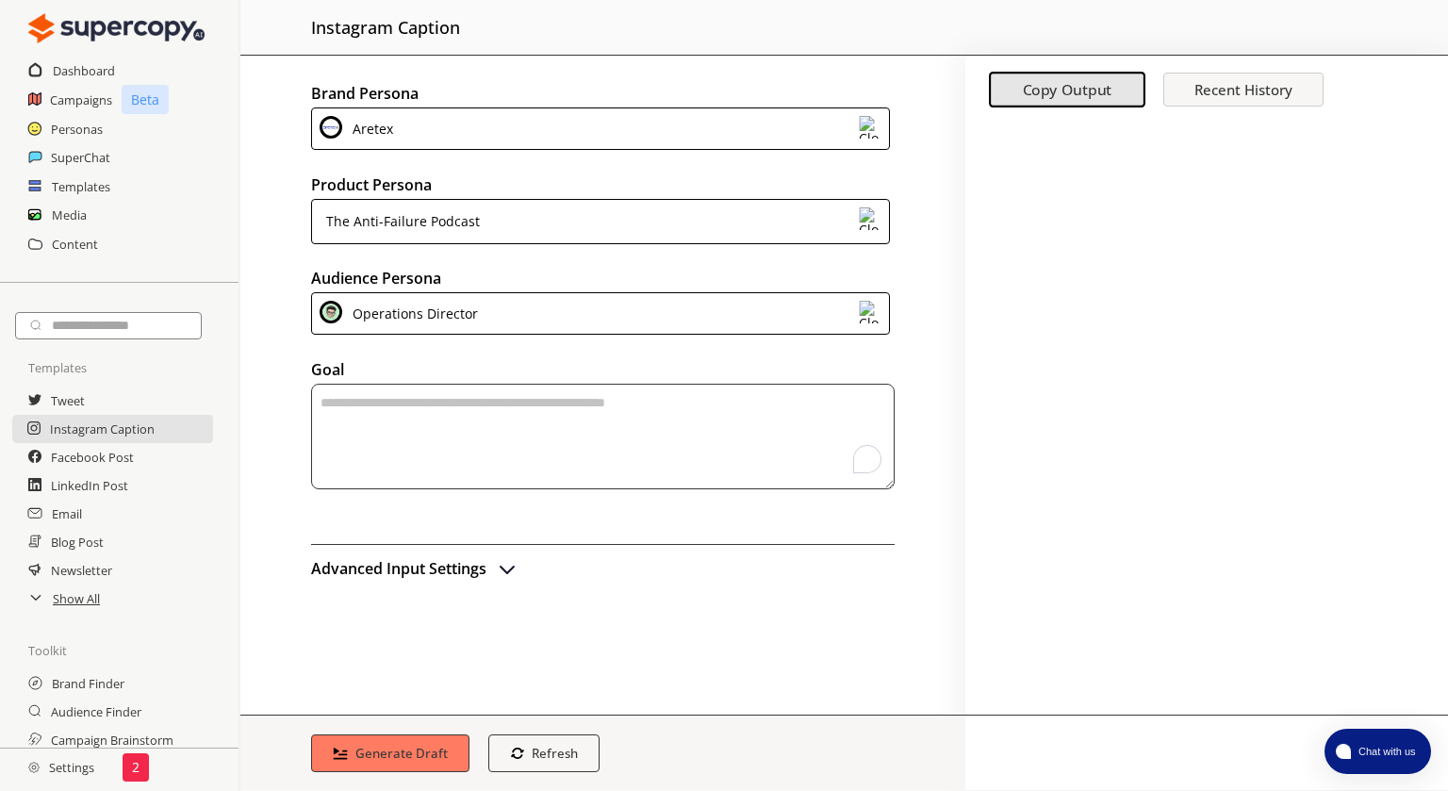
click at [482, 419] on textarea "To enrich screen reader interactions, please activate Accessibility in Grammarl…" at bounding box center [602, 437] width 583 height 106
paste textarea "**********"
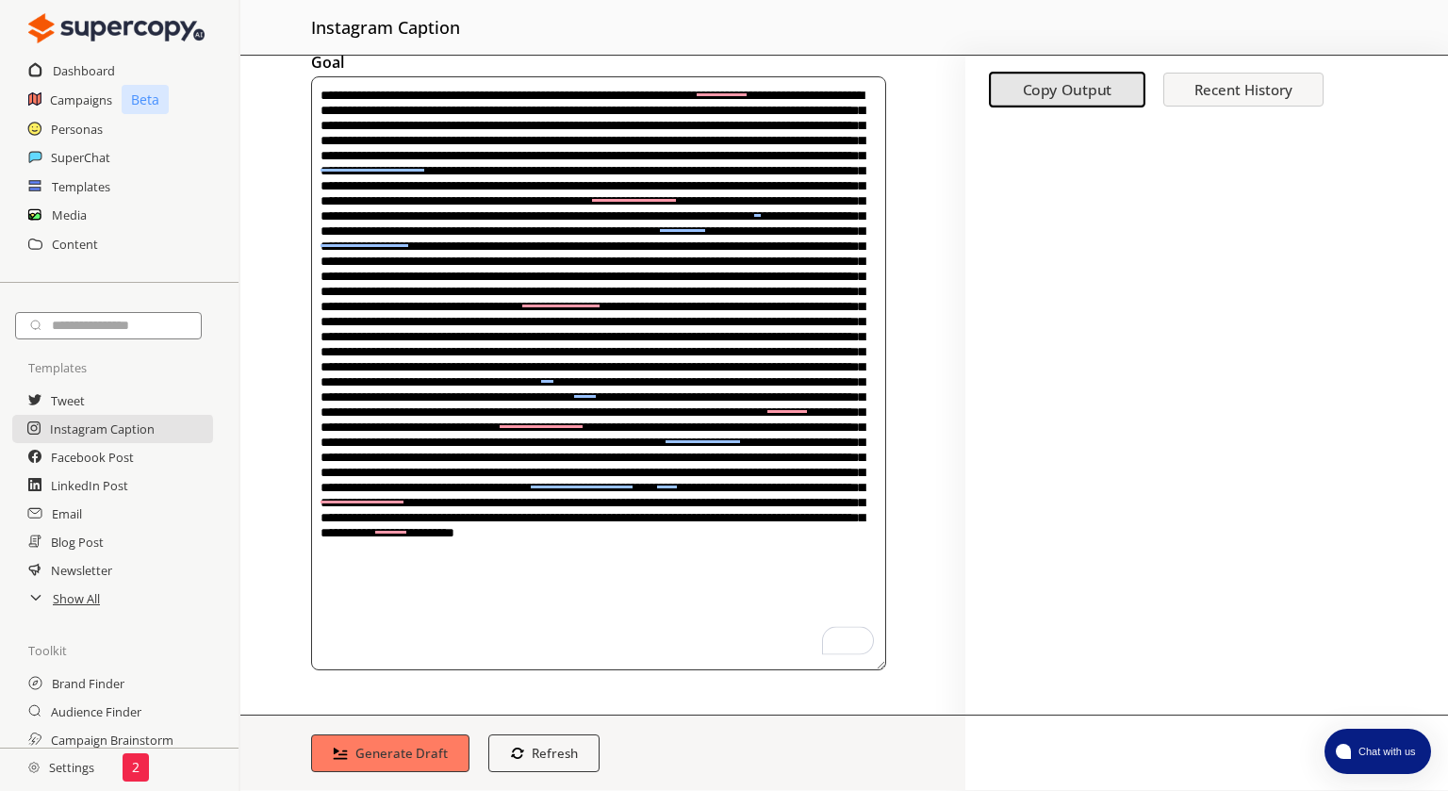
scroll to position [308, 0]
type textarea "**********"
click at [419, 749] on b "Generate Draft" at bounding box center [401, 753] width 97 height 18
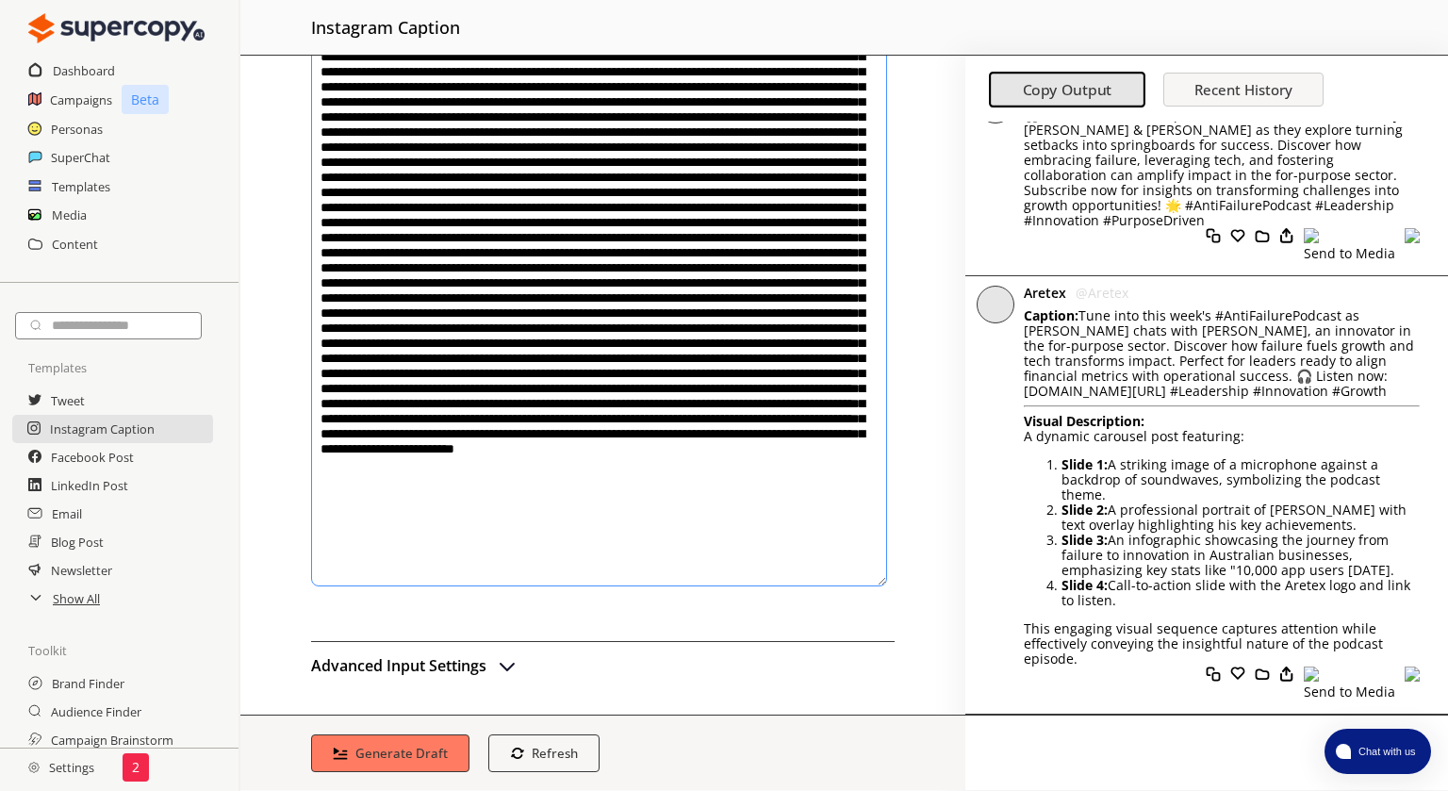
scroll to position [749, 0]
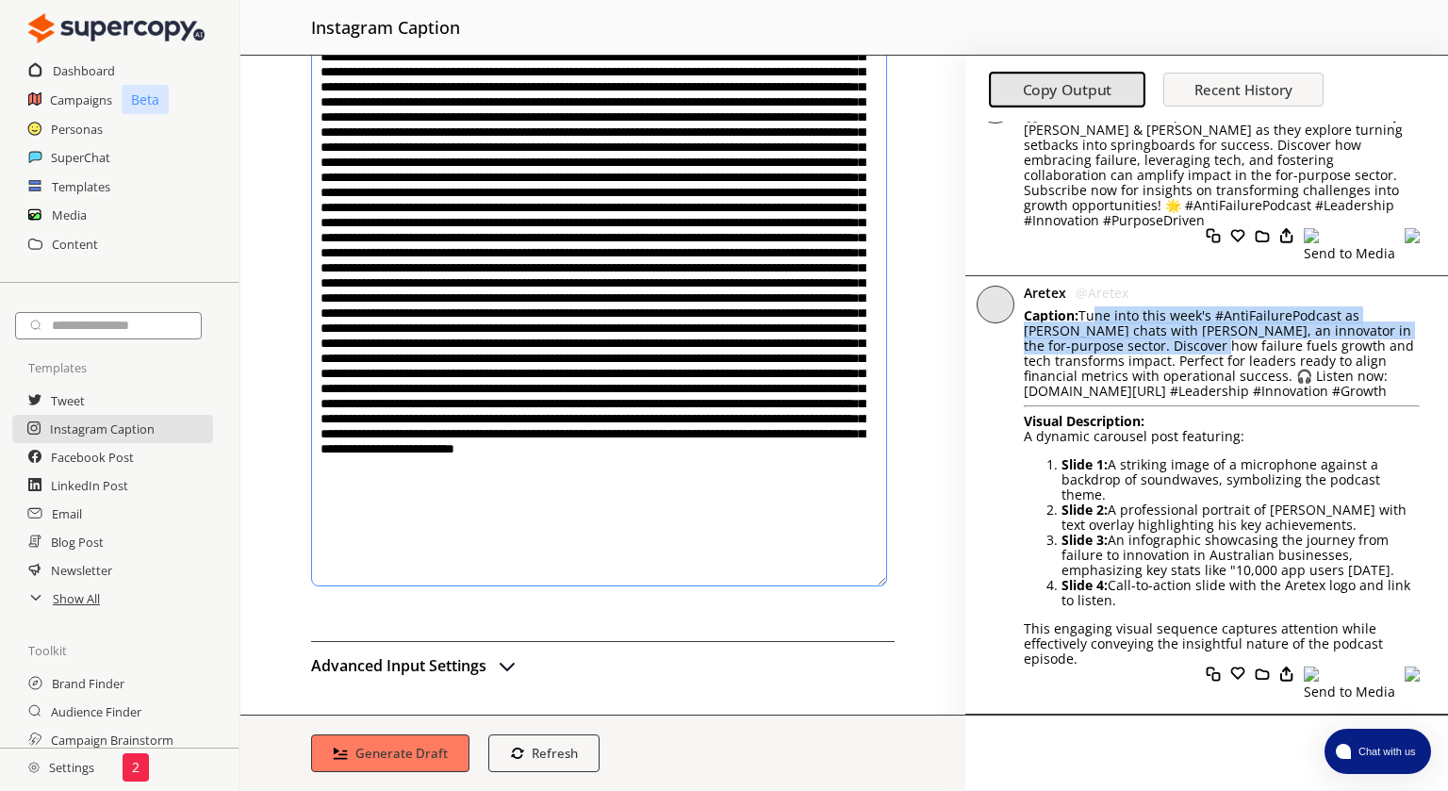
drag, startPoint x: 1026, startPoint y: 287, endPoint x: 1098, endPoint y: 310, distance: 75.1
click at [1098, 310] on p "Caption: Tune into this week's #AntiFailurePodcast as [PERSON_NAME] chats with …" at bounding box center [1222, 353] width 396 height 90
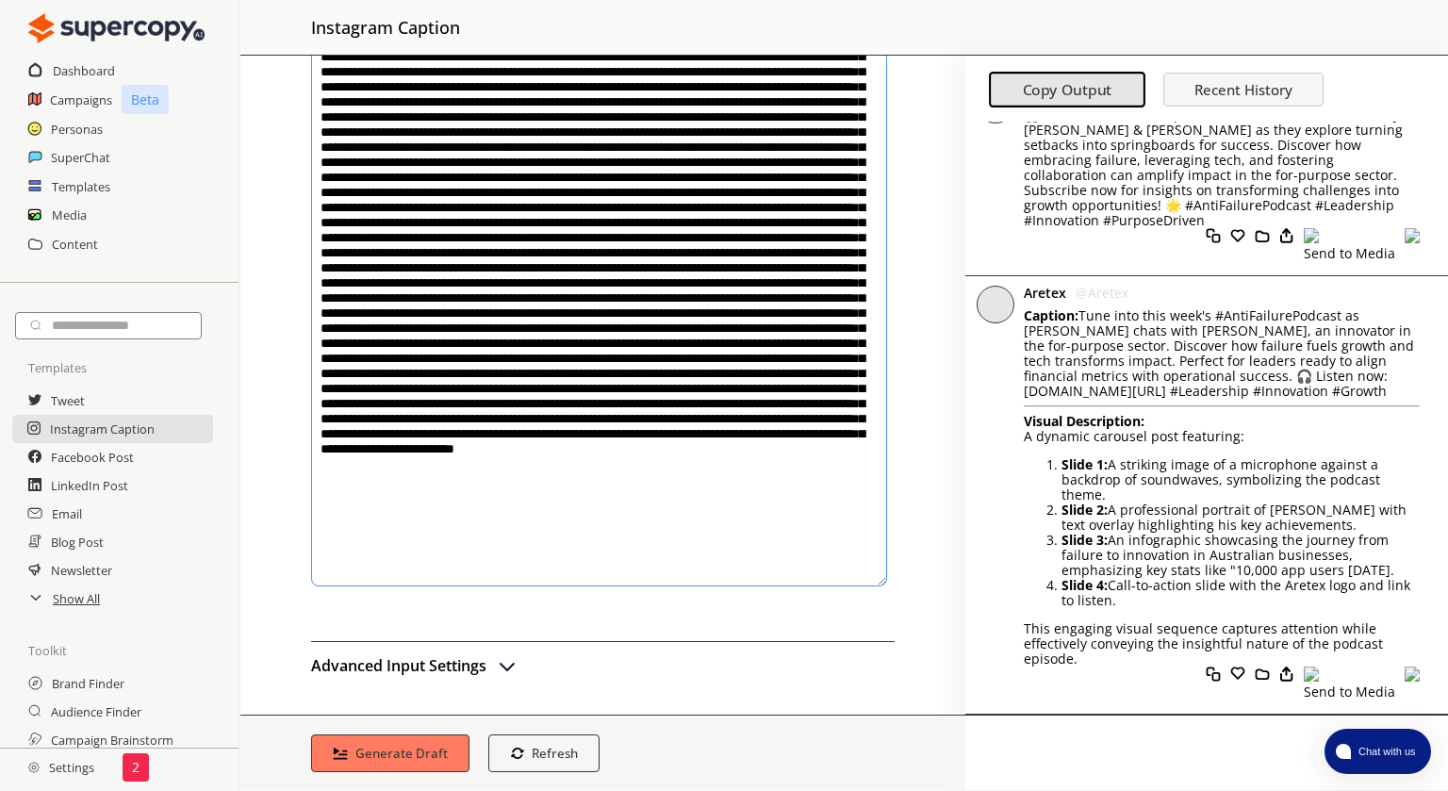
click at [1038, 335] on p "Caption: Tune into this week's #AntiFailurePodcast as [PERSON_NAME] chats with …" at bounding box center [1222, 353] width 396 height 90
drag, startPoint x: 1026, startPoint y: 279, endPoint x: 1204, endPoint y: 376, distance: 202.1
click at [1204, 376] on p "Caption: Tune into this week's #AntiFailurePodcast as [PERSON_NAME] chats with …" at bounding box center [1222, 353] width 396 height 90
copy p "Tune into this week's #AntiFailurePodcast as [PERSON_NAME] chats with [PERSON_N…"
